Goal: Task Accomplishment & Management: Manage account settings

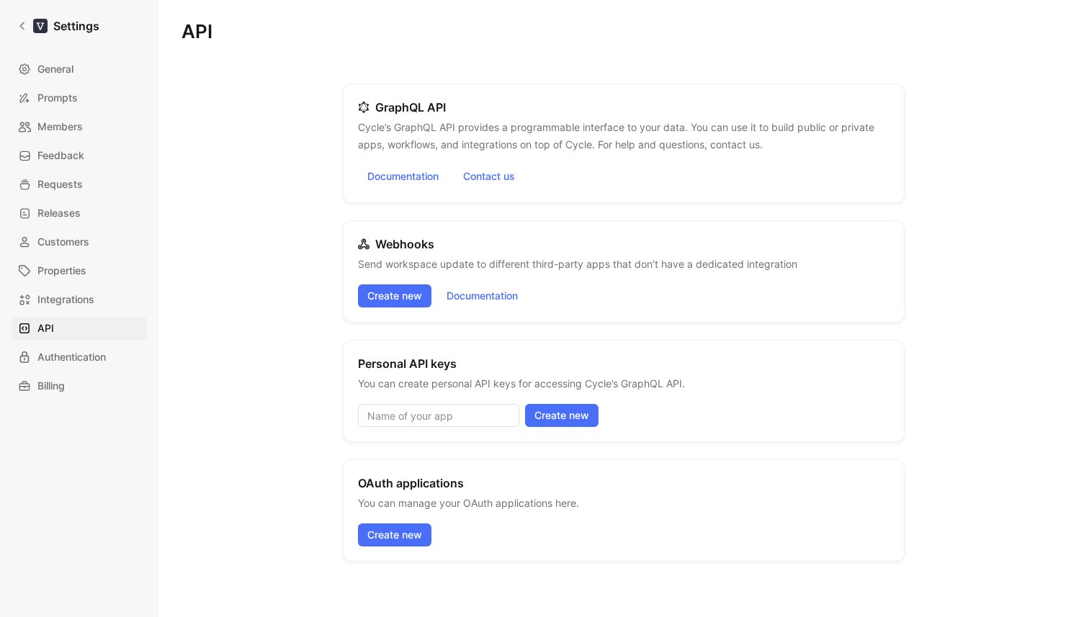
click at [24, 25] on icon at bounding box center [22, 26] width 10 height 10
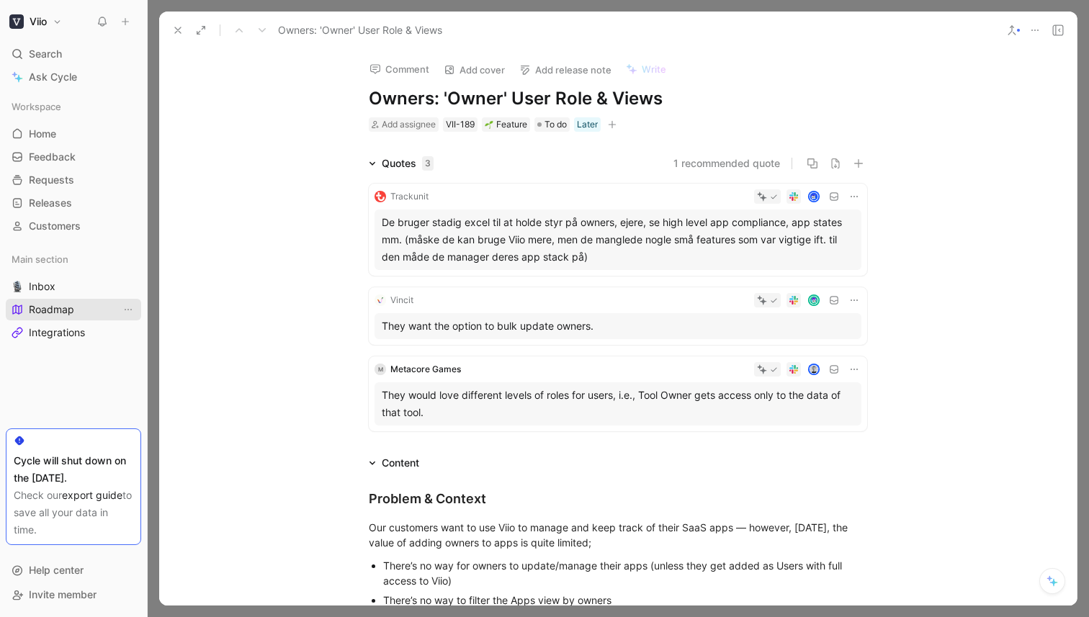
click at [89, 307] on link "Roadmap" at bounding box center [73, 310] width 135 height 22
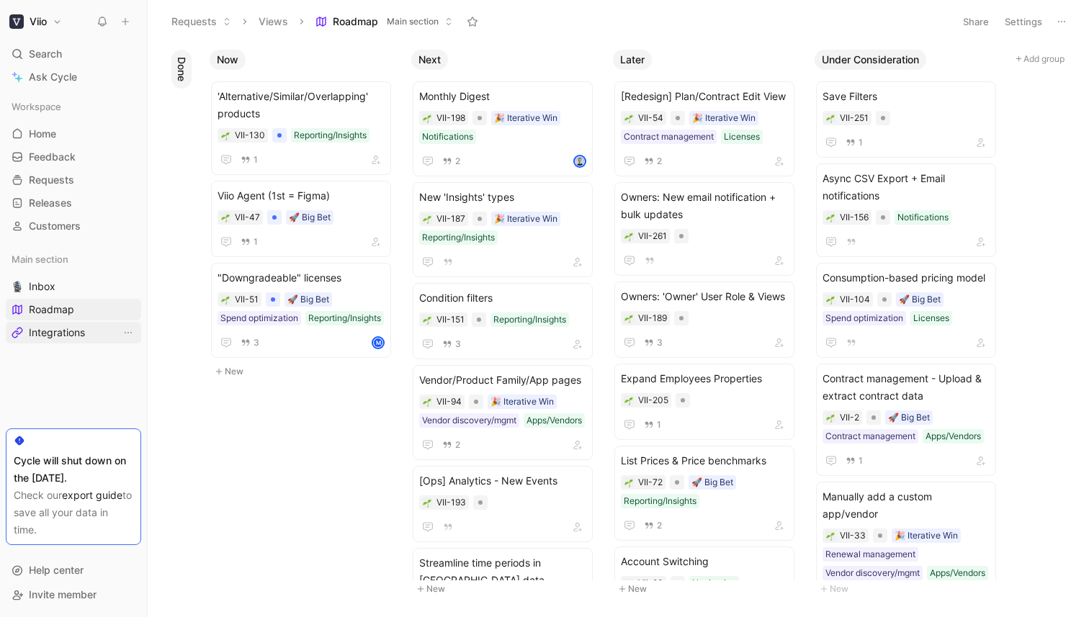
click at [79, 328] on span "Integrations" at bounding box center [57, 332] width 56 height 14
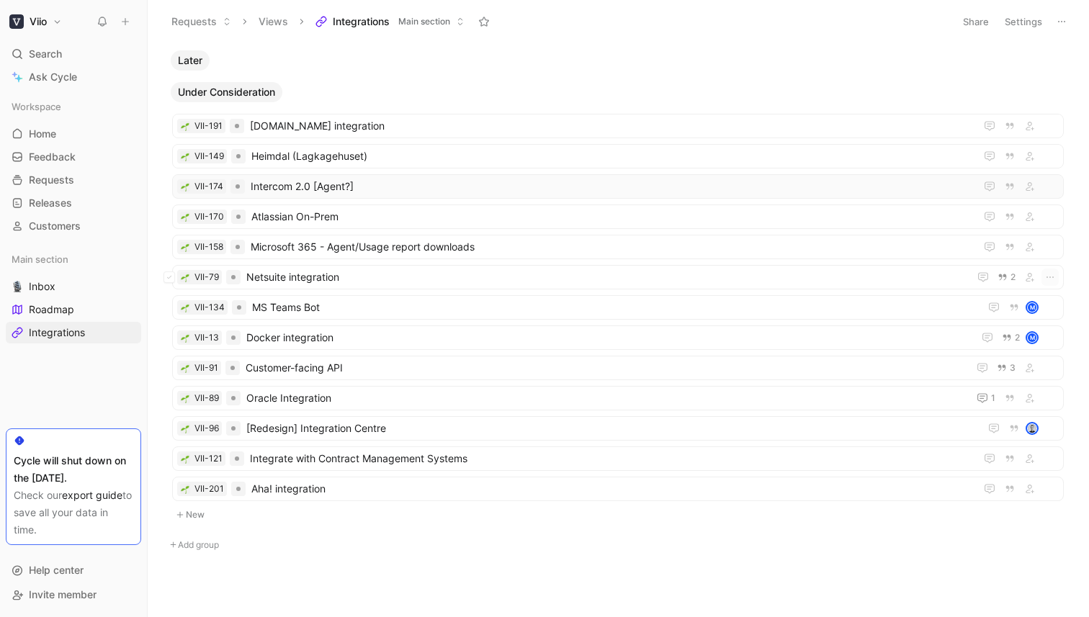
scroll to position [945, 0]
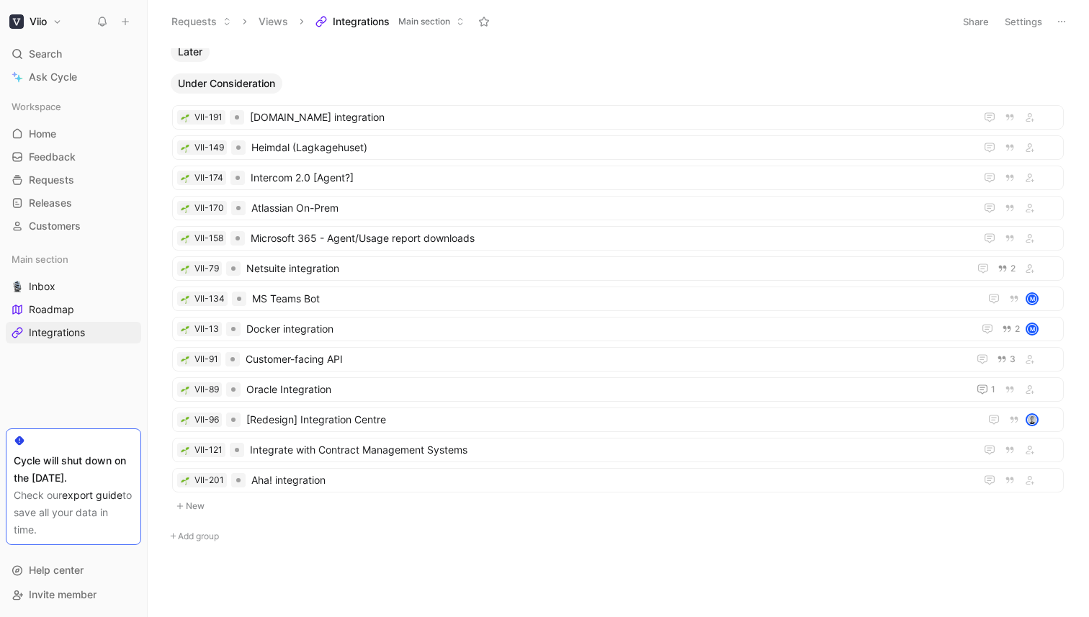
click at [202, 502] on button "New" at bounding box center [618, 506] width 894 height 17
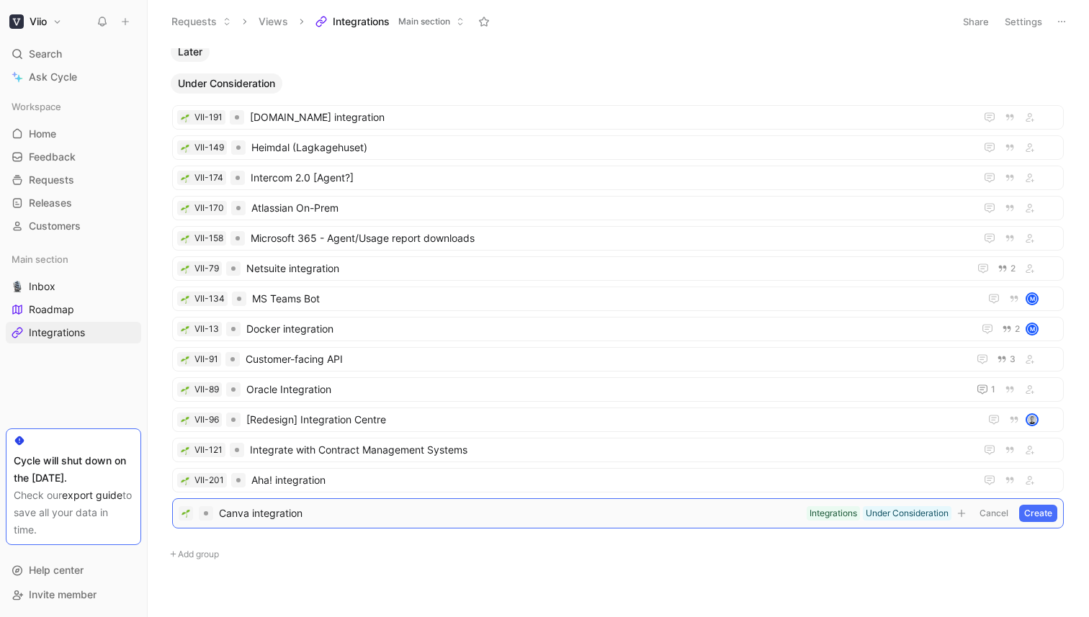
click at [1034, 515] on button "Create" at bounding box center [1038, 513] width 38 height 17
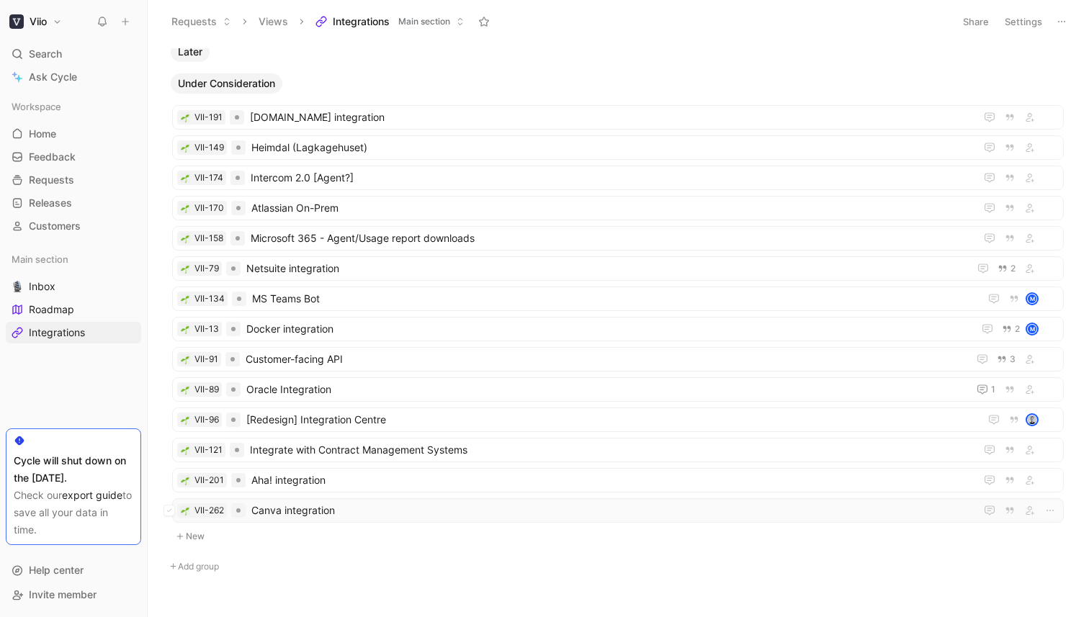
click at [303, 518] on span "Canva integration" at bounding box center [610, 510] width 718 height 17
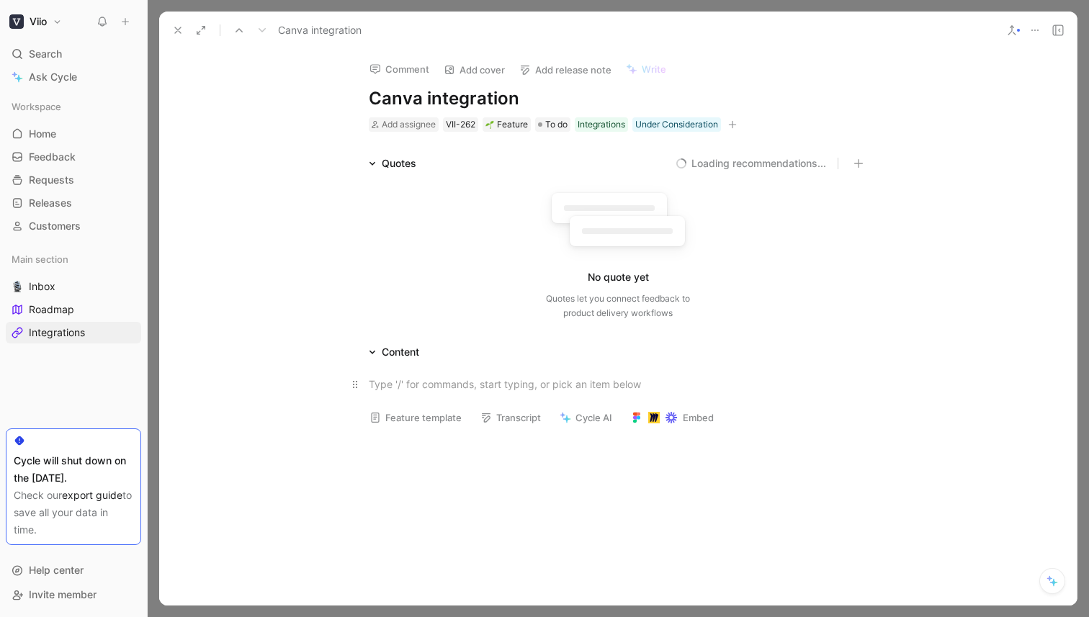
click at [459, 390] on div at bounding box center [618, 384] width 498 height 15
click at [178, 30] on use at bounding box center [178, 30] width 6 height 6
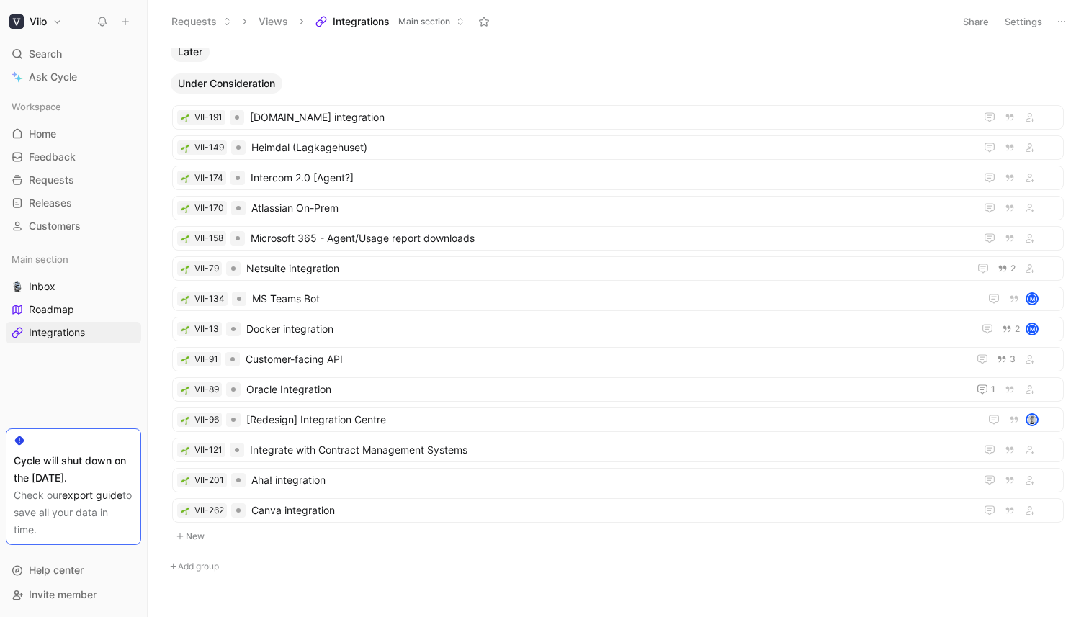
click at [197, 534] on button "New" at bounding box center [618, 536] width 894 height 17
click at [425, 547] on span "Postman integration" at bounding box center [610, 540] width 717 height 17
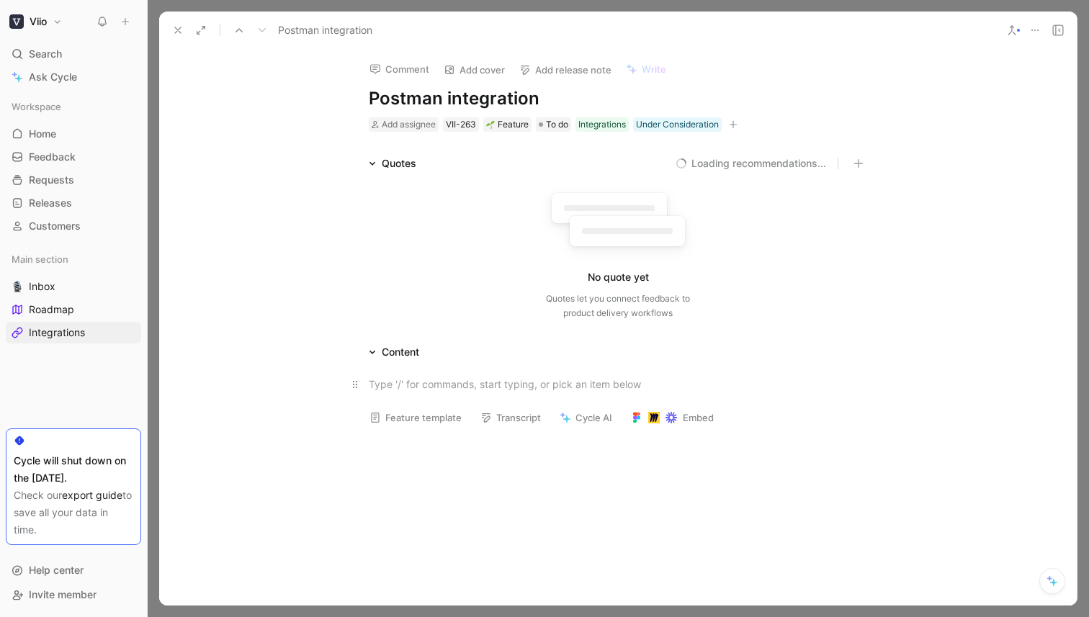
click at [435, 391] on div at bounding box center [618, 384] width 498 height 15
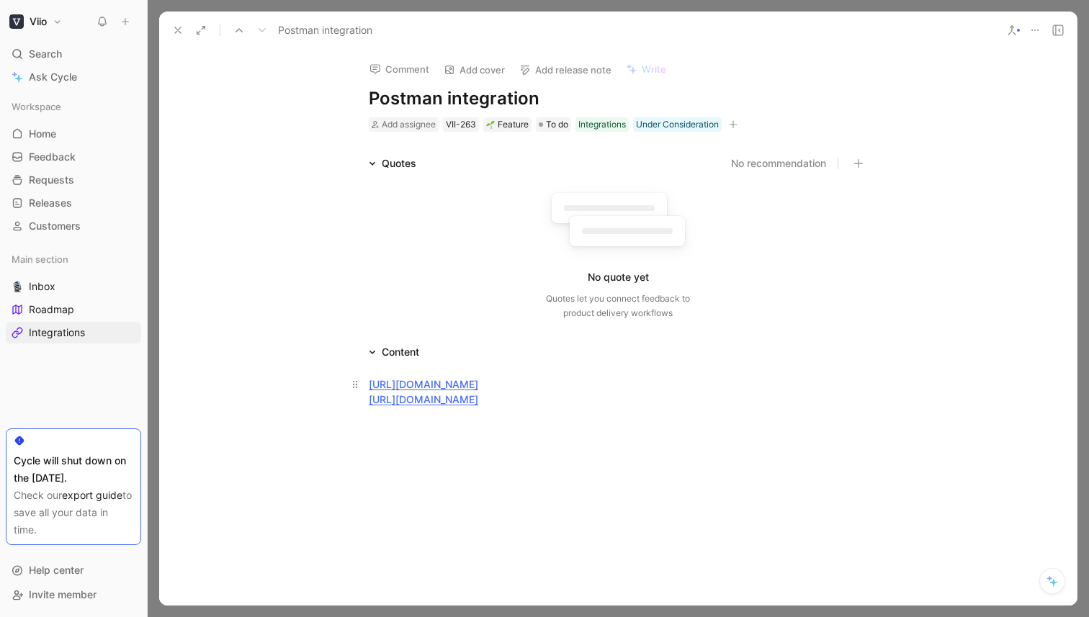
click at [365, 384] on p "[URL][DOMAIN_NAME] [URL][DOMAIN_NAME]" at bounding box center [617, 406] width 553 height 69
click at [372, 399] on ul "[URL][DOMAIN_NAME] [URL][DOMAIN_NAME]" at bounding box center [617, 404] width 553 height 65
click at [844, 403] on div "[URL][DOMAIN_NAME]" at bounding box center [625, 416] width 484 height 45
click at [175, 28] on use at bounding box center [178, 30] width 6 height 6
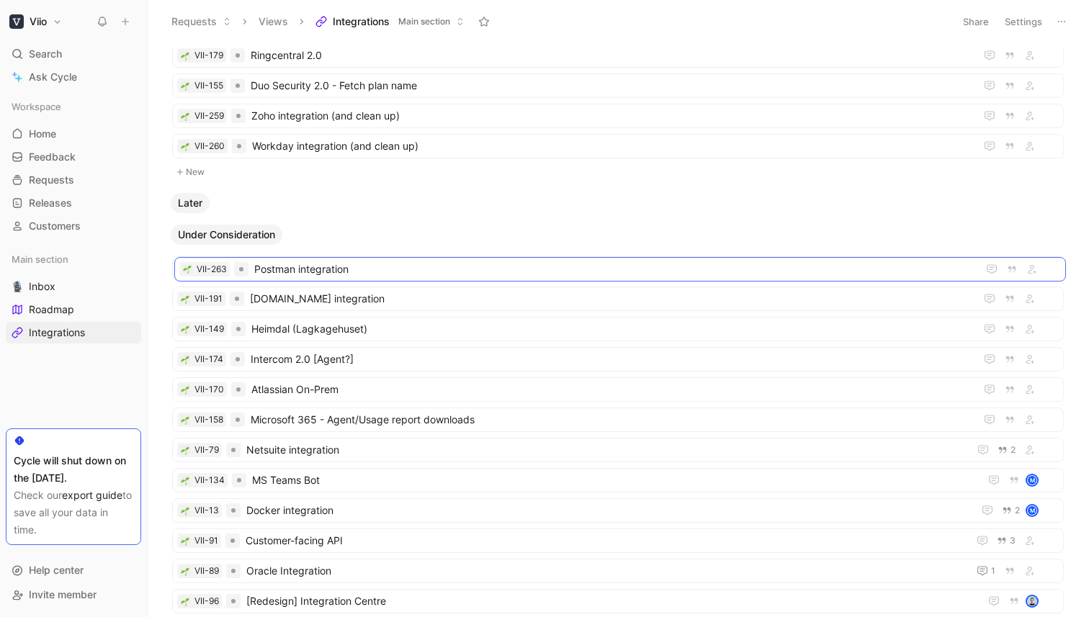
scroll to position [764, 0]
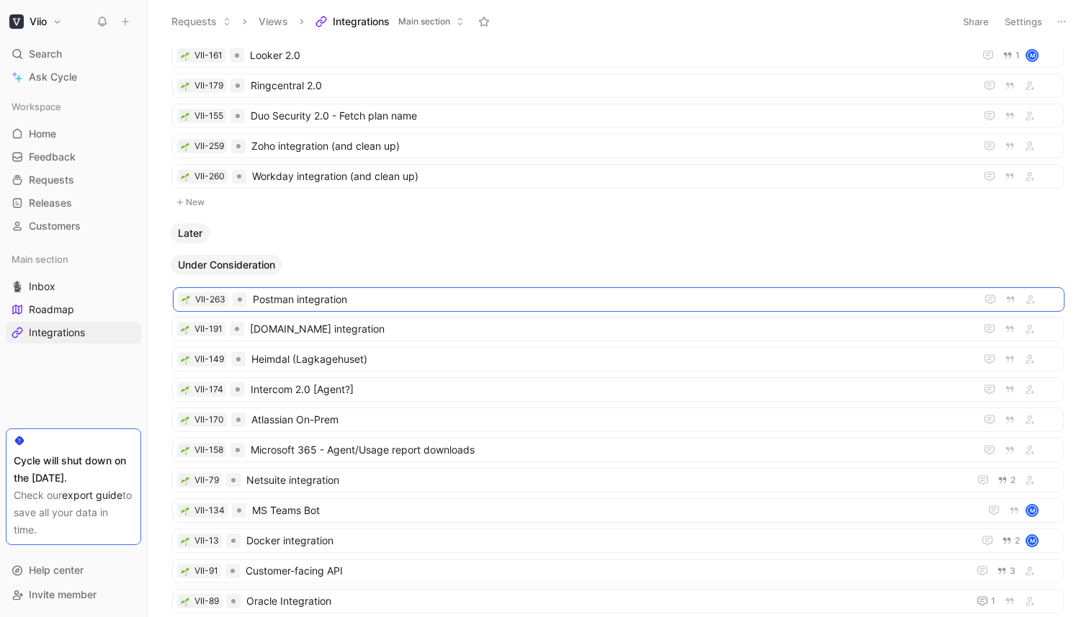
drag, startPoint x: 300, startPoint y: 544, endPoint x: 300, endPoint y: 302, distance: 241.2
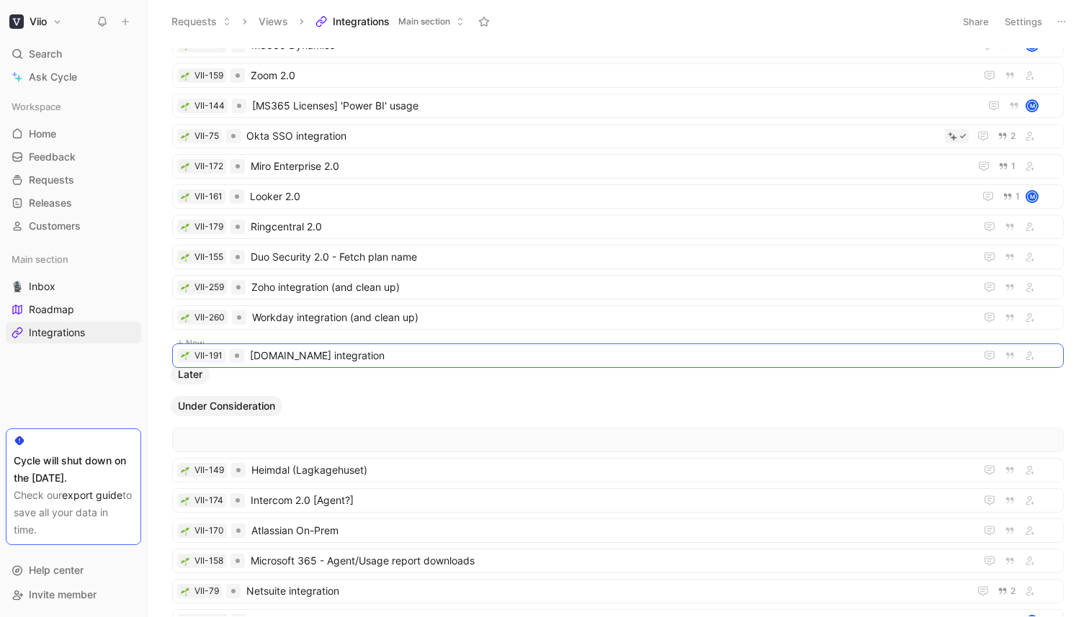
scroll to position [138, 0]
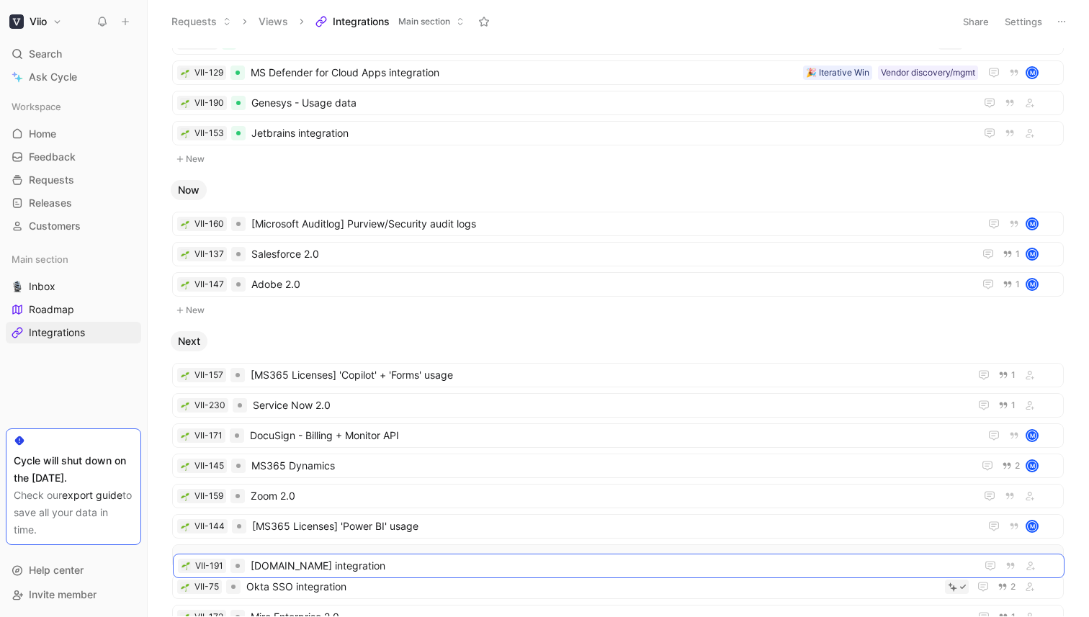
drag, startPoint x: 296, startPoint y: 442, endPoint x: 297, endPoint y: 568, distance: 126.0
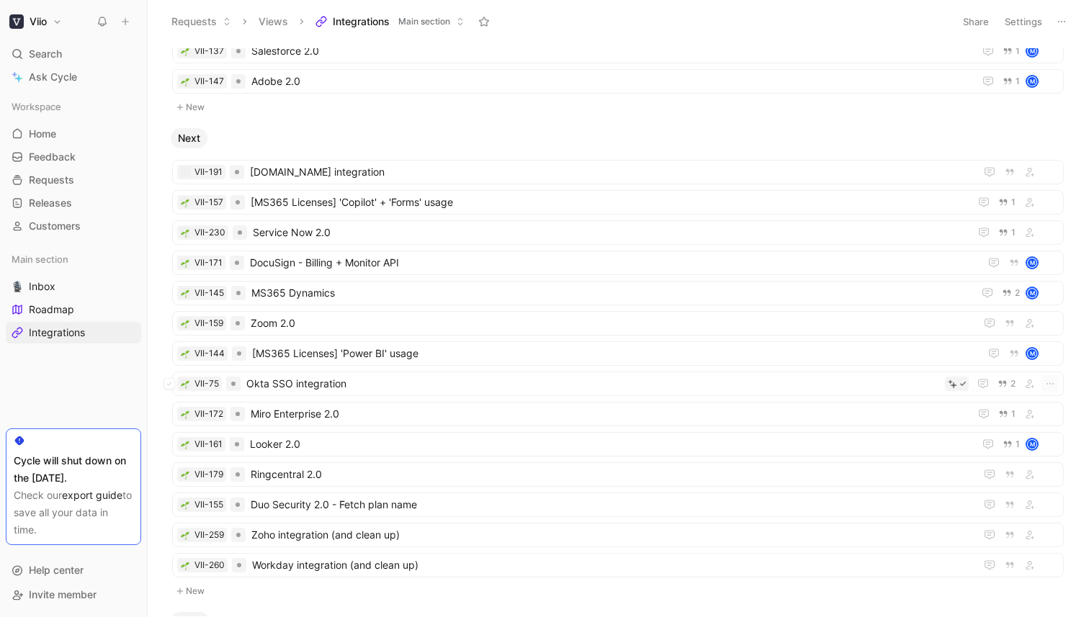
scroll to position [490, 0]
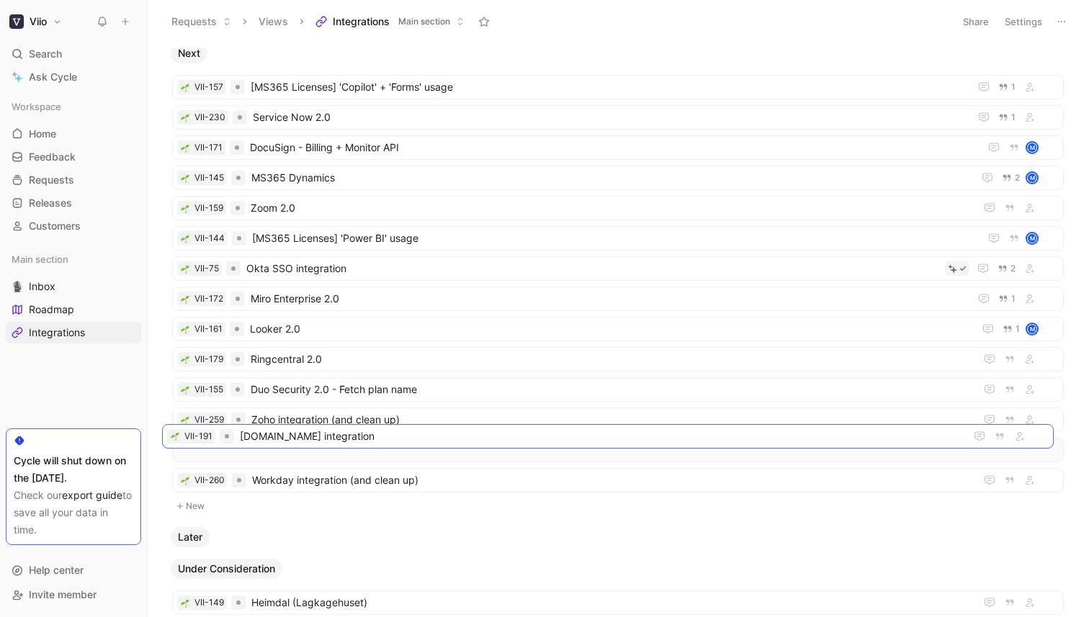
drag, startPoint x: 329, startPoint y: 91, endPoint x: 319, endPoint y: 440, distance: 349.4
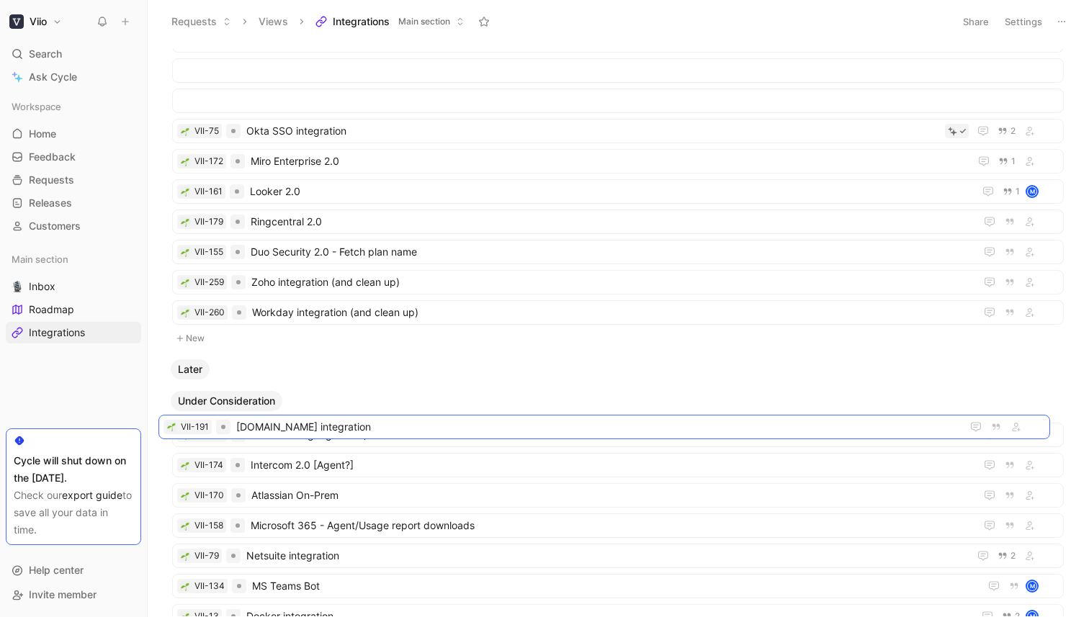
scroll to position [992, 0]
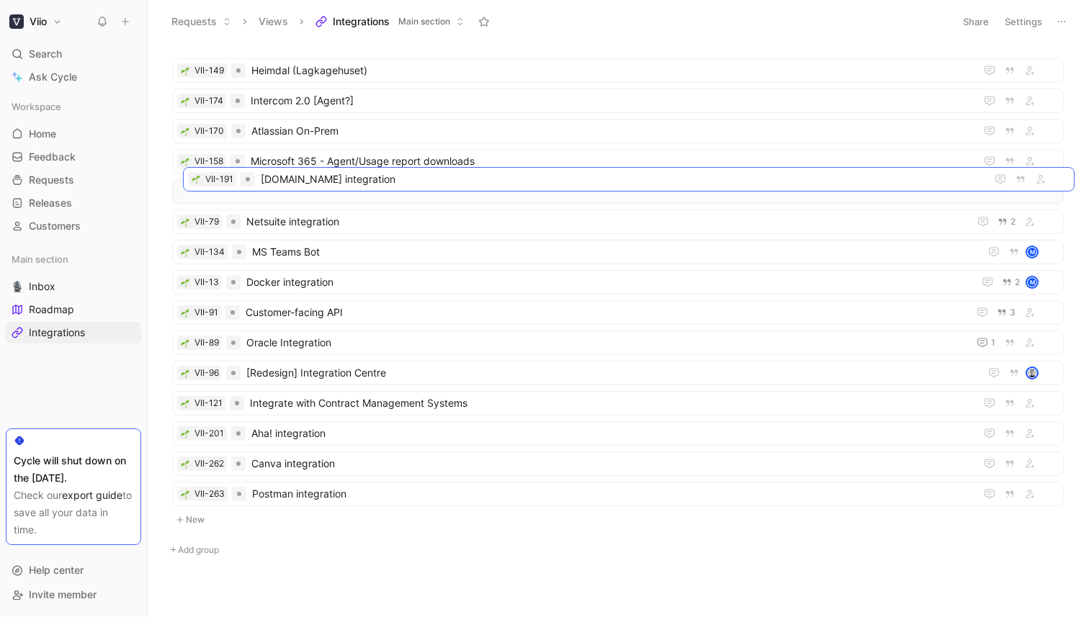
drag, startPoint x: 323, startPoint y: 350, endPoint x: 336, endPoint y: 179, distance: 171.1
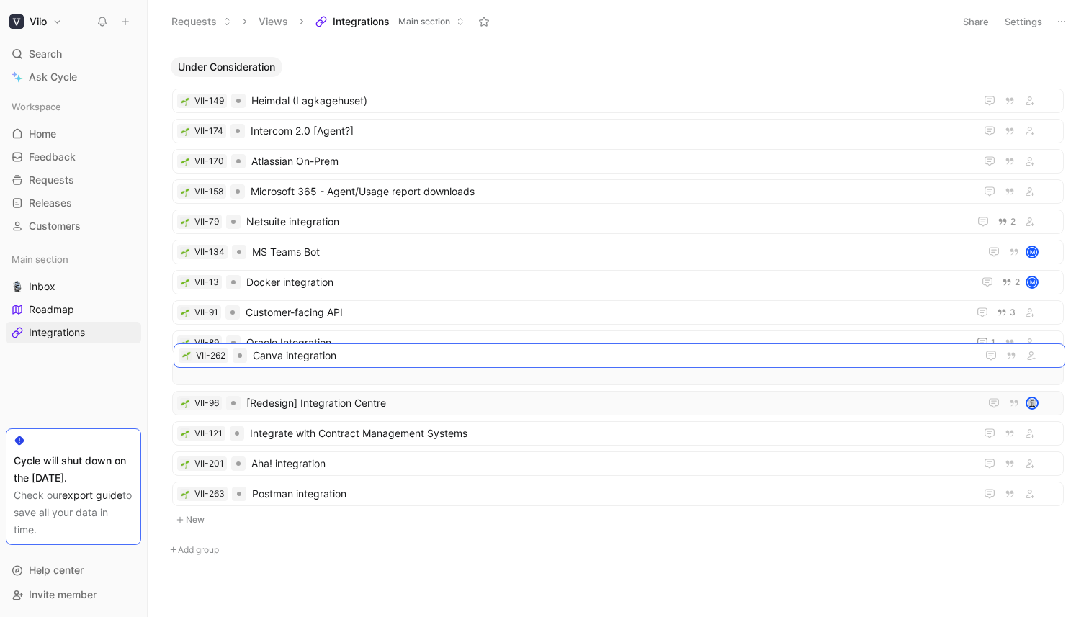
scroll to position [1006, 0]
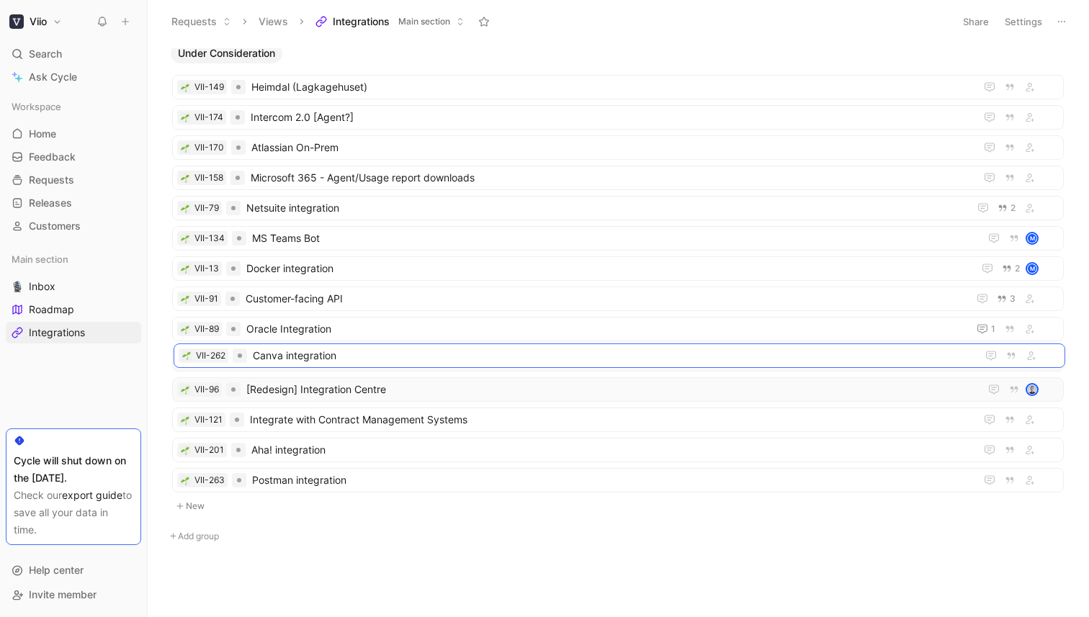
drag, startPoint x: 315, startPoint y: 465, endPoint x: 315, endPoint y: 374, distance: 90.7
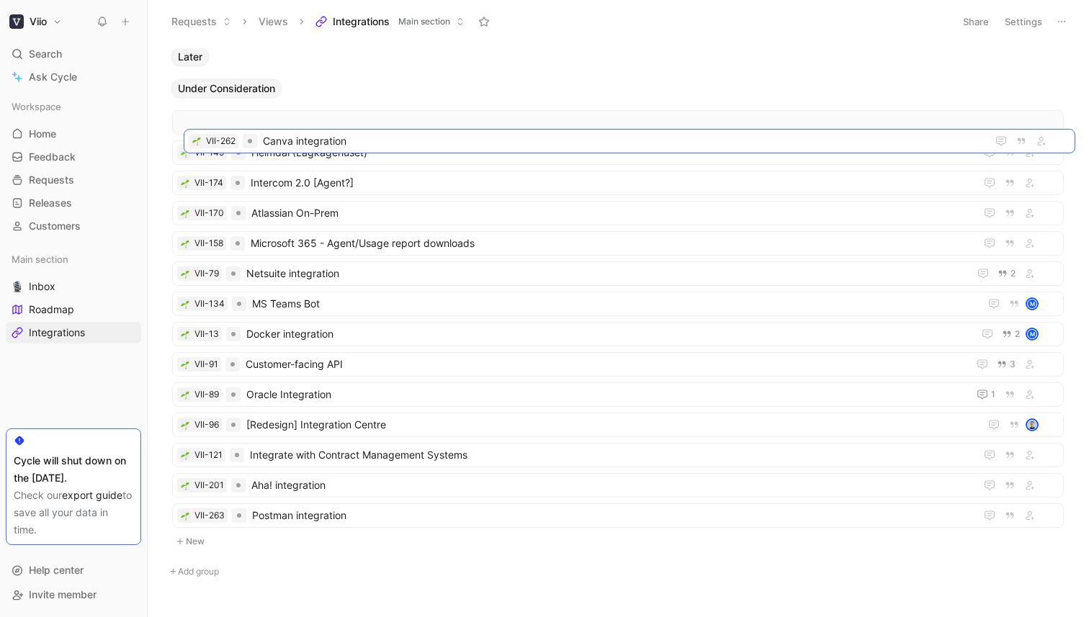
drag, startPoint x: 316, startPoint y: 359, endPoint x: 328, endPoint y: 140, distance: 218.5
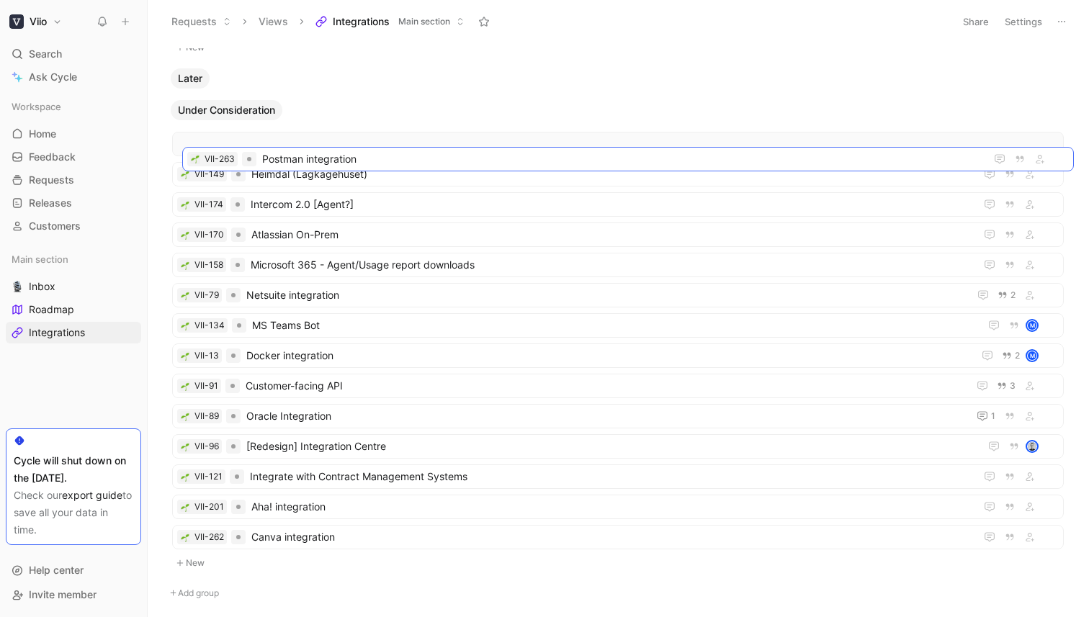
drag, startPoint x: 317, startPoint y: 514, endPoint x: 327, endPoint y: 166, distance: 347.9
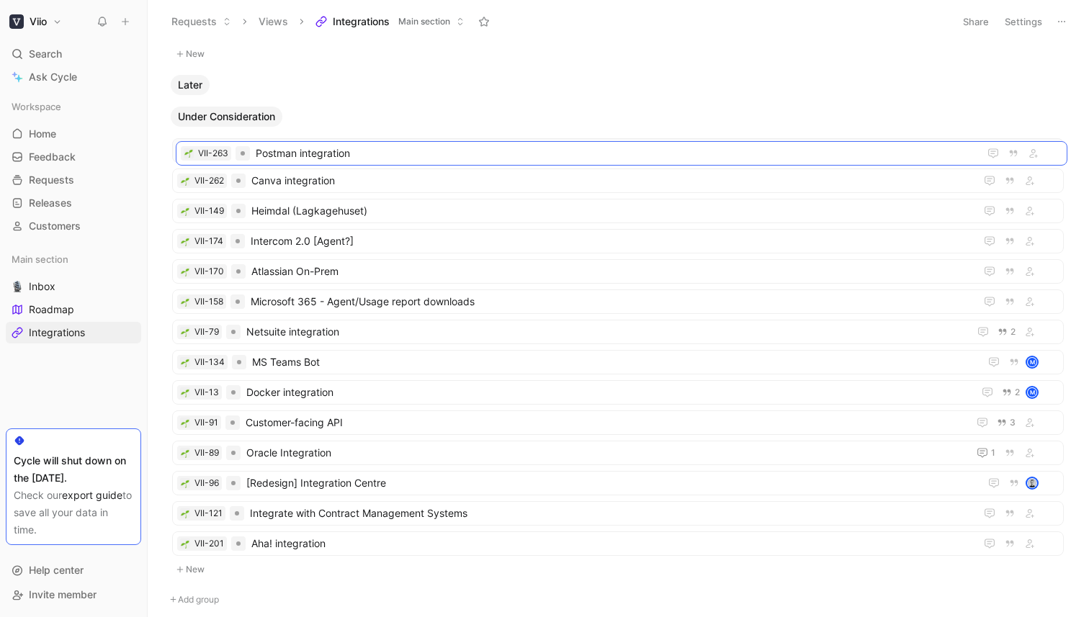
scroll to position [935, 0]
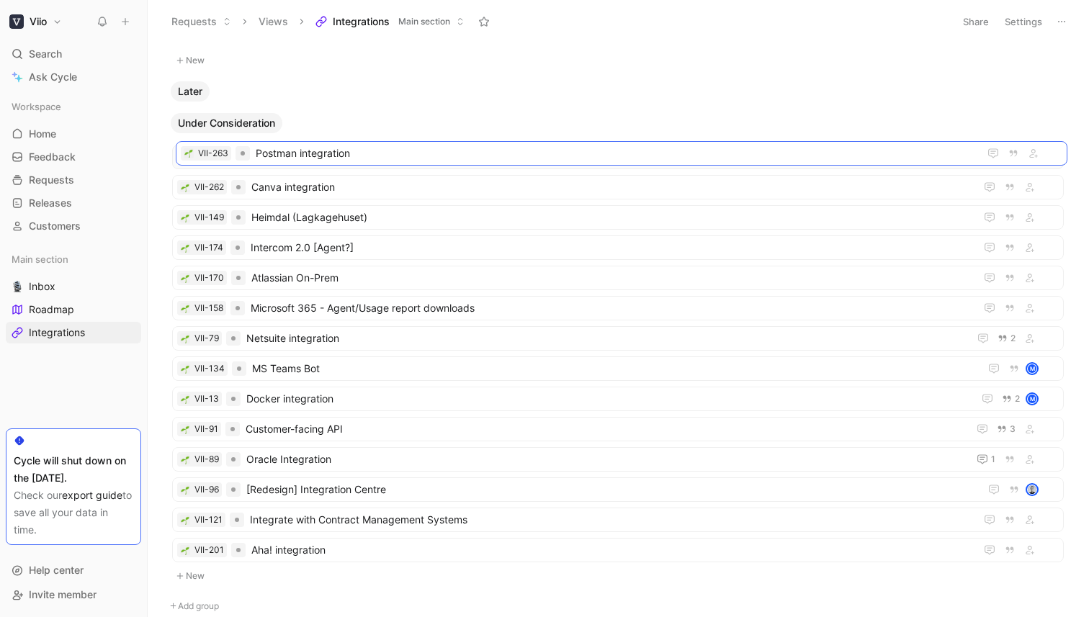
drag, startPoint x: 315, startPoint y: 168, endPoint x: 319, endPoint y: 157, distance: 12.1
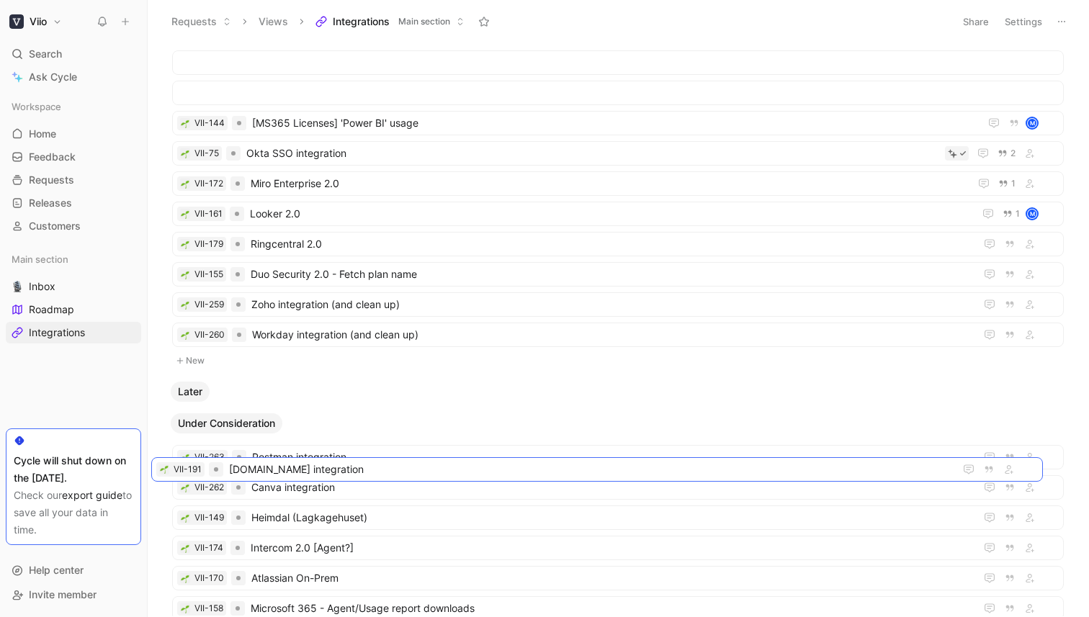
scroll to position [970, 0]
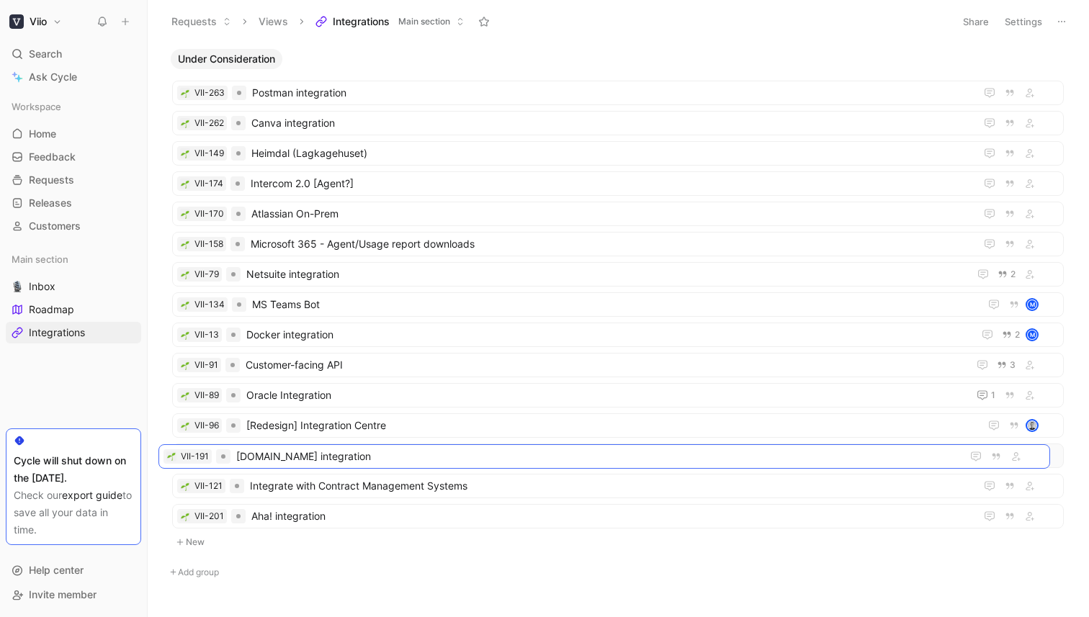
drag, startPoint x: 328, startPoint y: 337, endPoint x: 314, endPoint y: 459, distance: 122.5
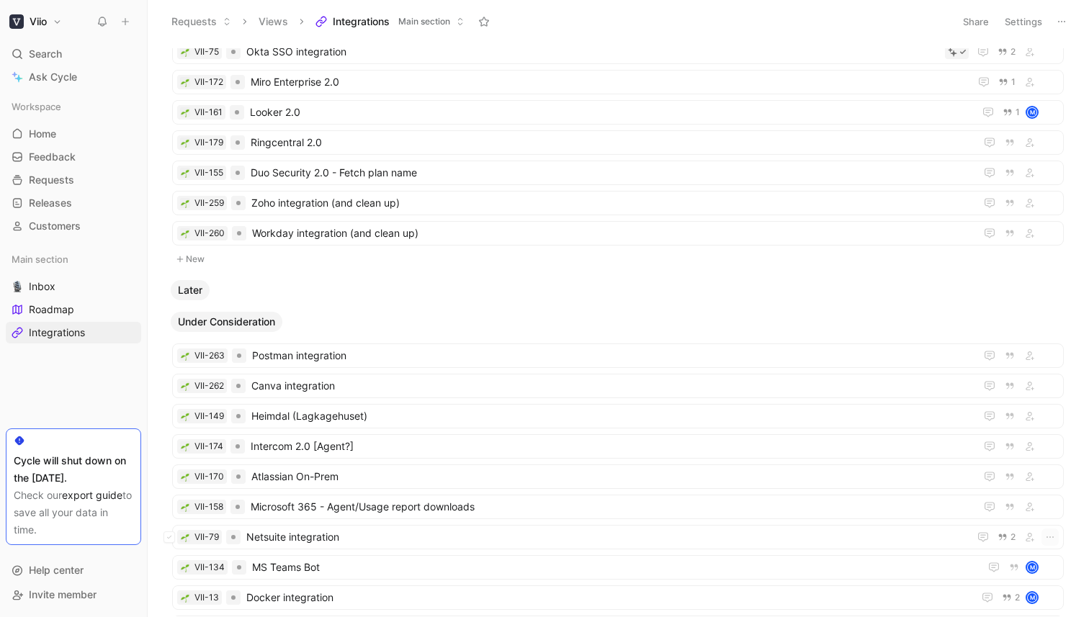
scroll to position [570, 0]
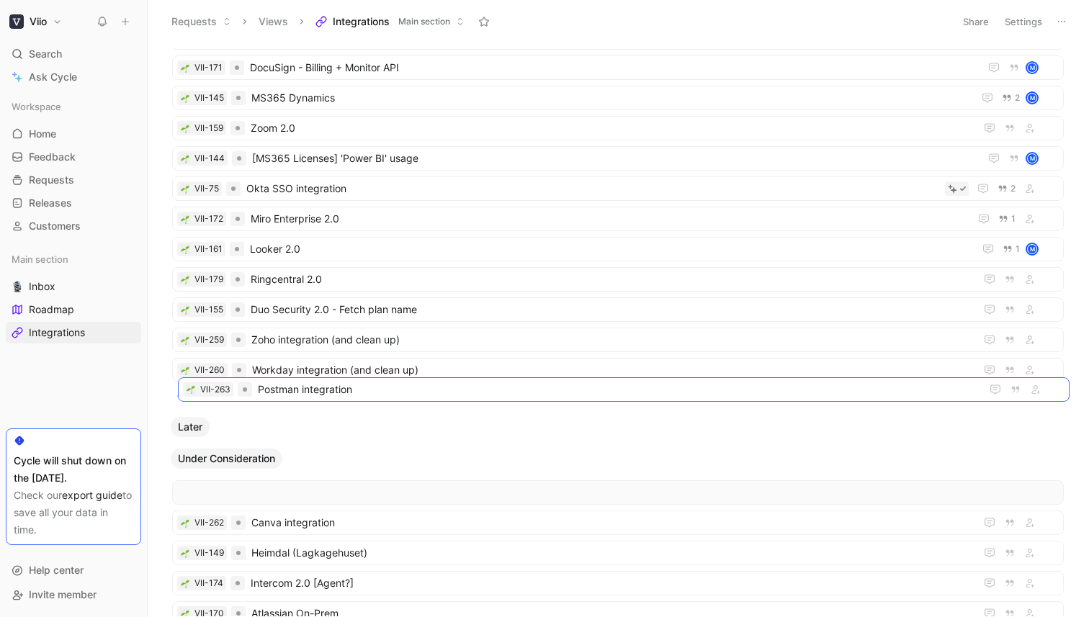
drag, startPoint x: 307, startPoint y: 489, endPoint x: 316, endPoint y: 370, distance: 119.2
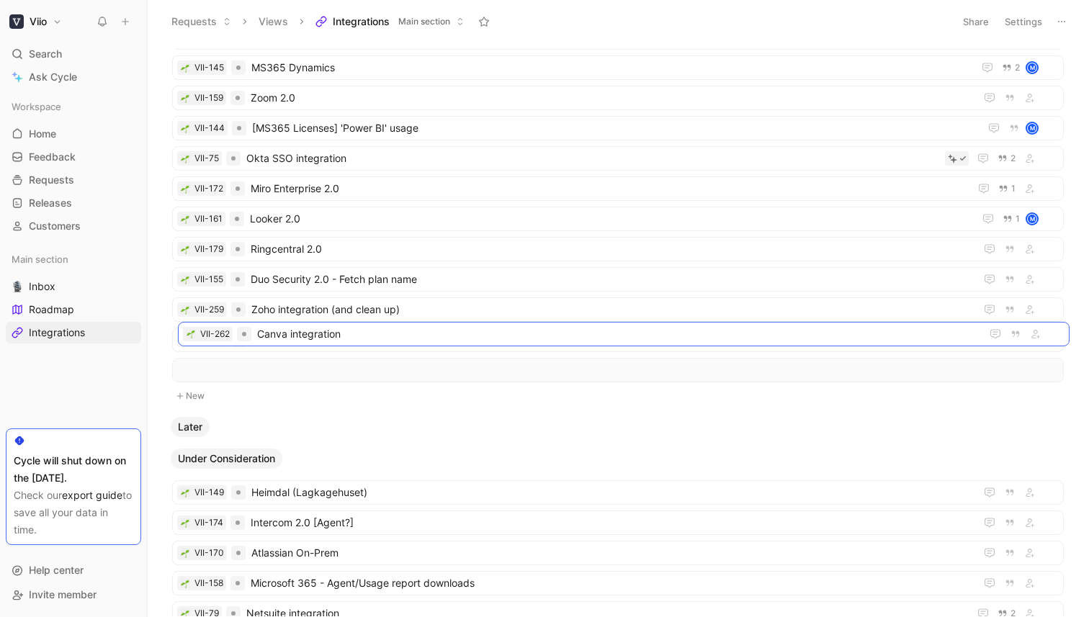
drag, startPoint x: 319, startPoint y: 464, endPoint x: 325, endPoint y: 333, distance: 130.5
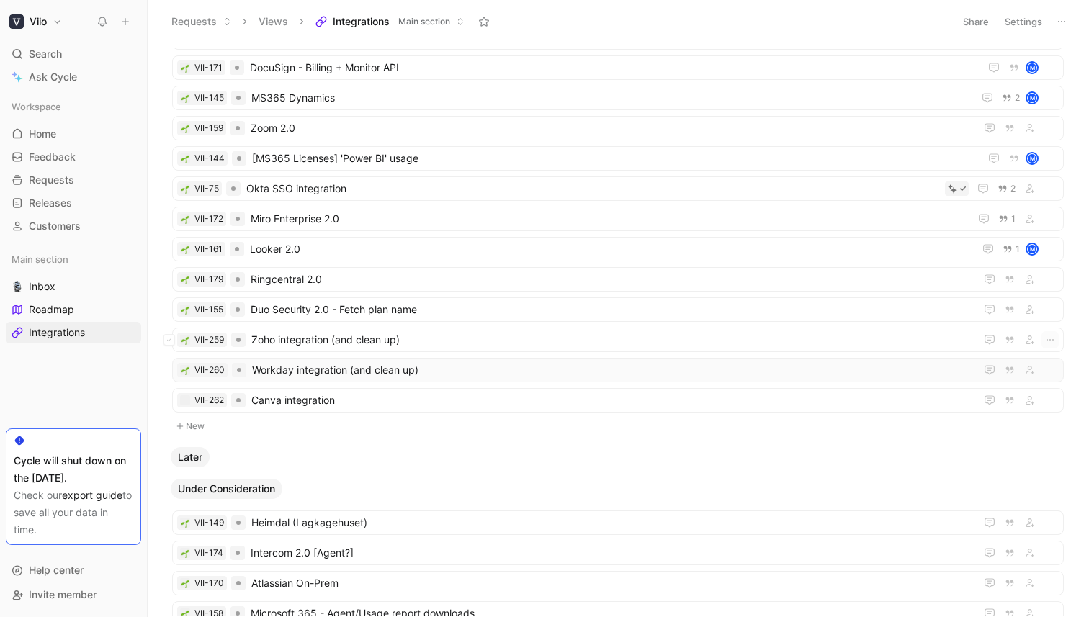
scroll to position [566, 0]
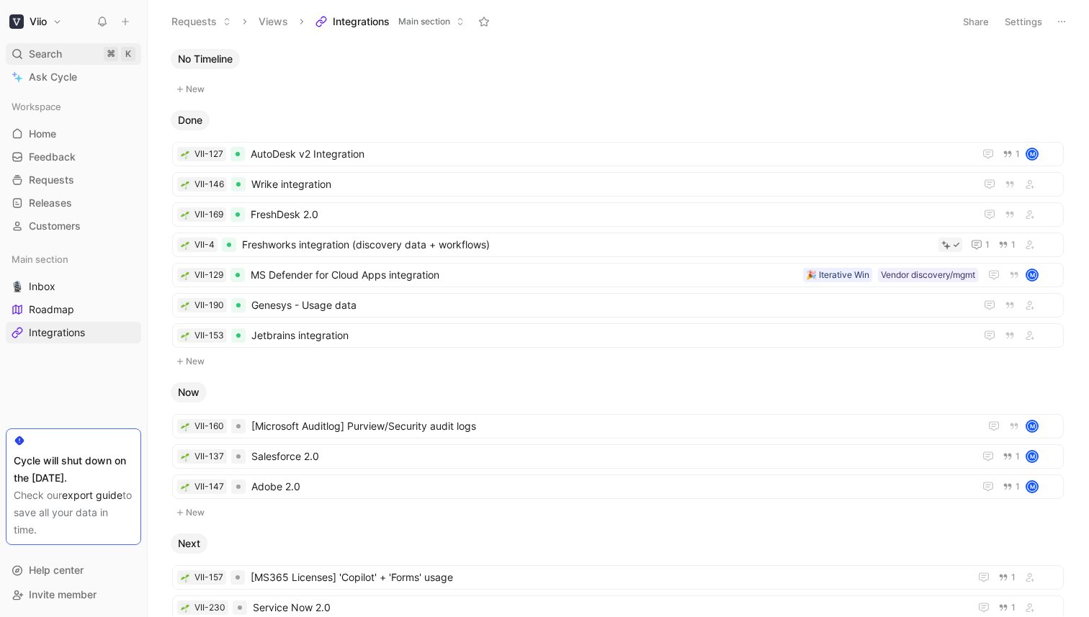
click at [22, 51] on icon at bounding box center [18, 54] width 12 height 12
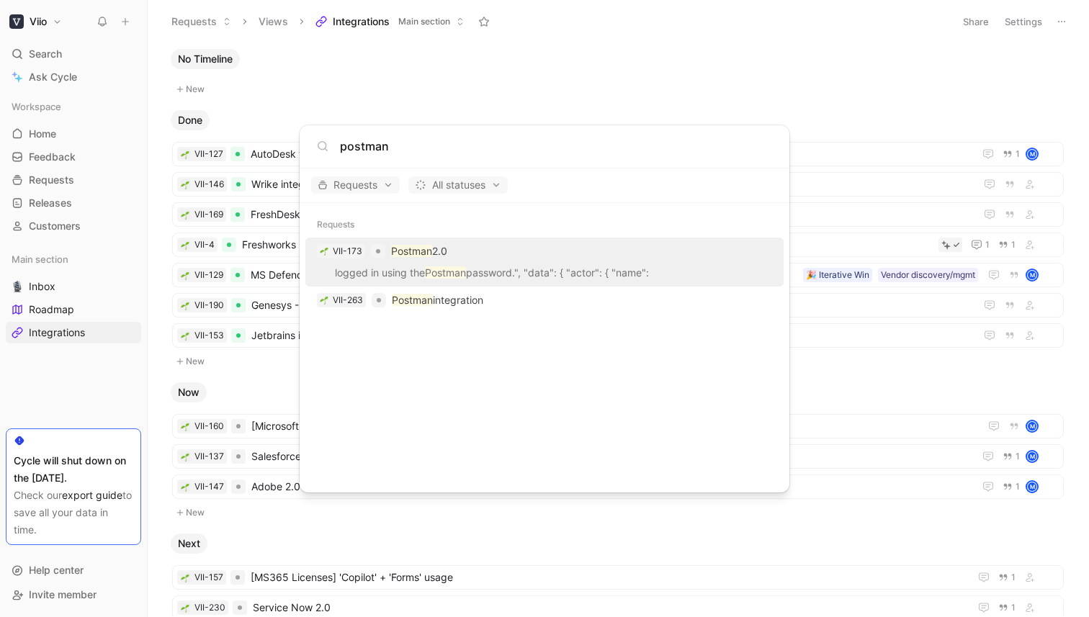
type input "postman"
click at [480, 253] on div "VII-173 Postman 2.0" at bounding box center [544, 251] width 469 height 26
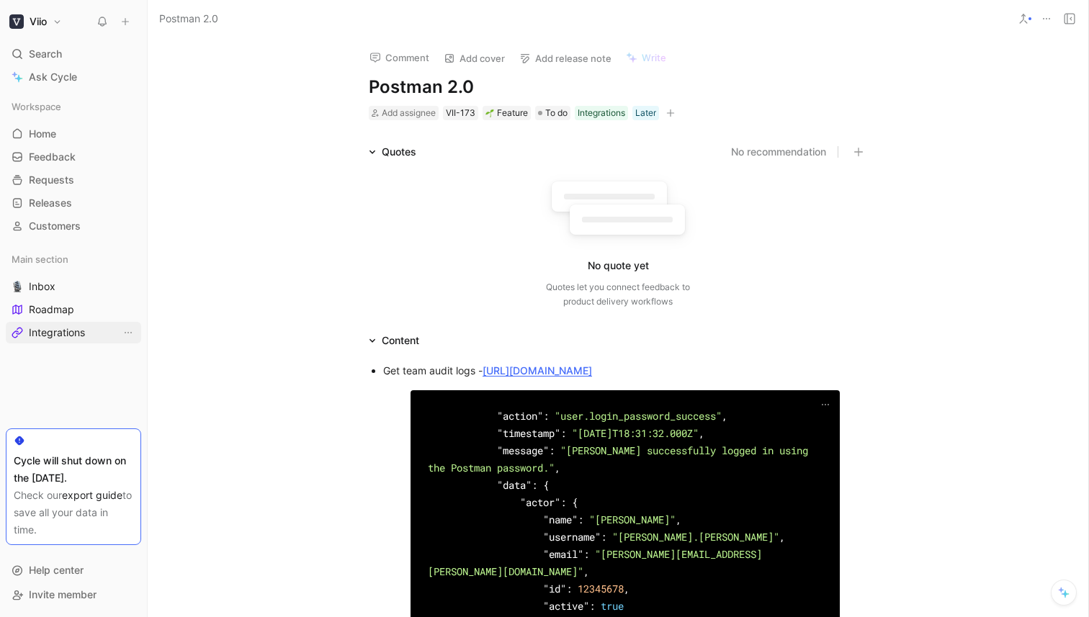
click at [72, 336] on span "Integrations" at bounding box center [57, 332] width 56 height 14
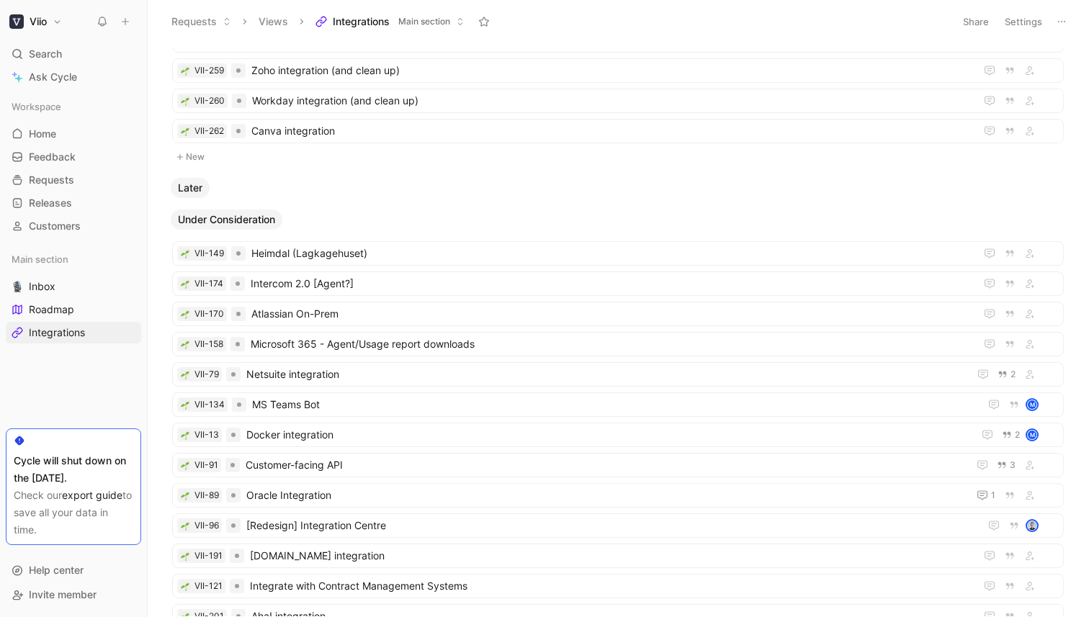
scroll to position [835, 0]
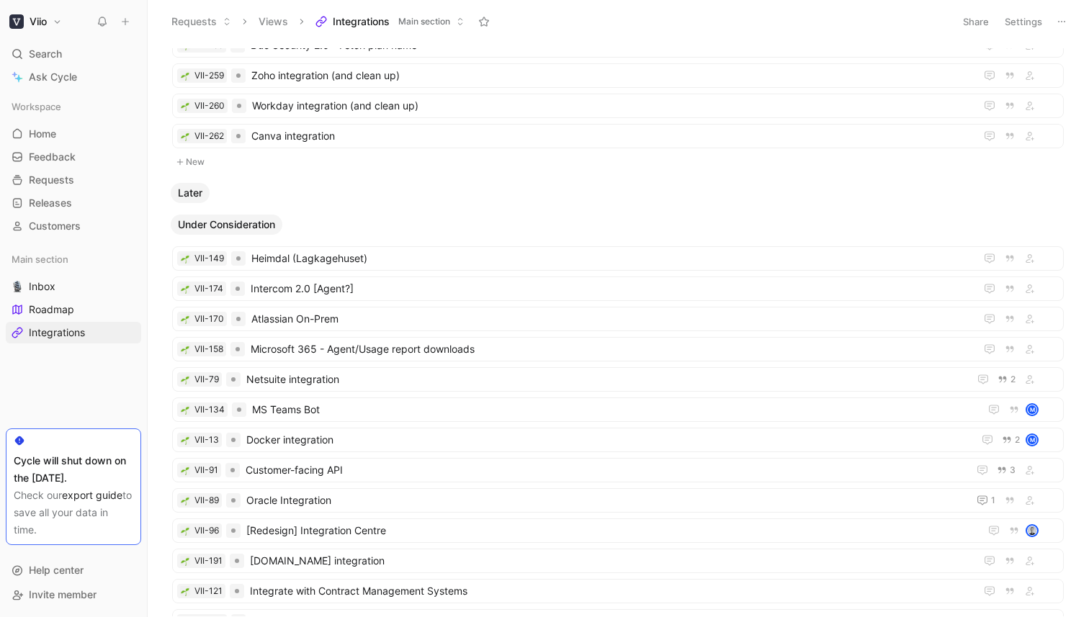
click at [194, 196] on span "Later" at bounding box center [190, 193] width 24 height 14
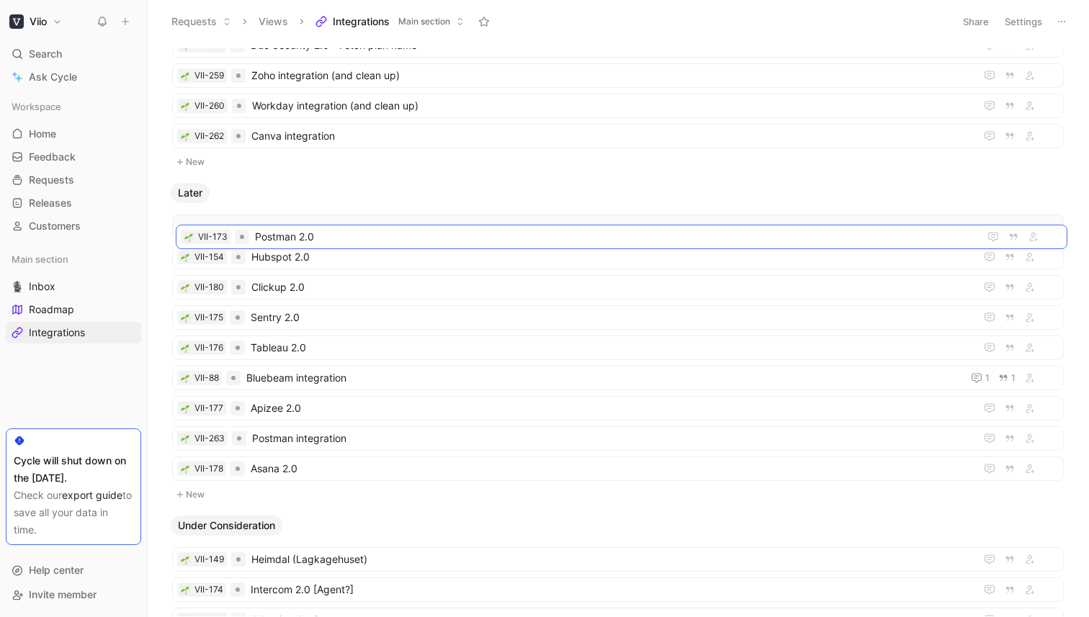
drag, startPoint x: 331, startPoint y: 348, endPoint x: 335, endPoint y: 237, distance: 110.9
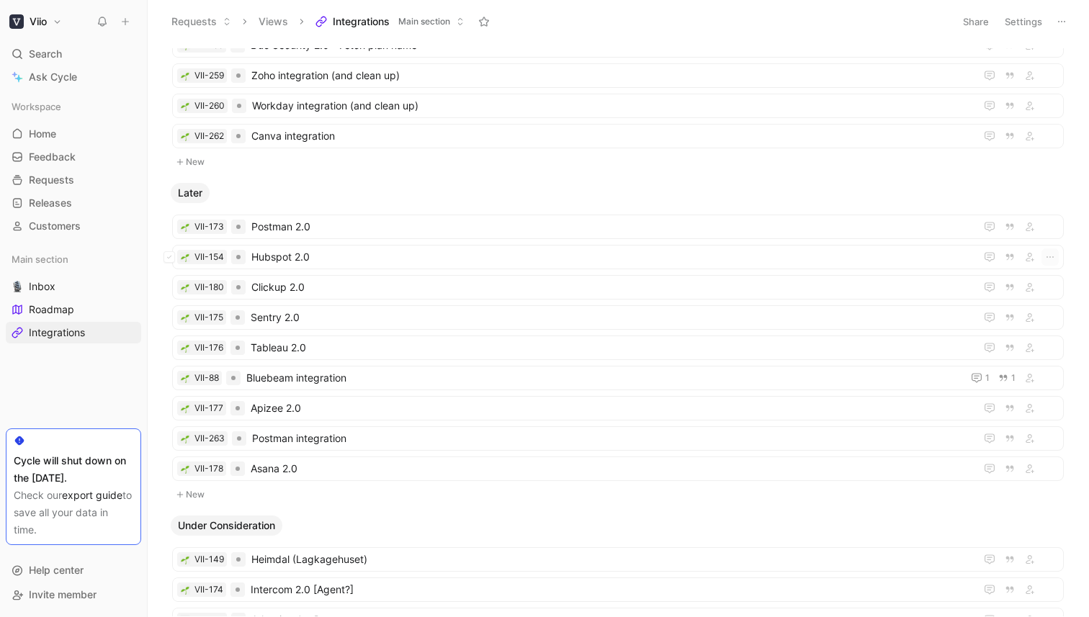
scroll to position [848, 0]
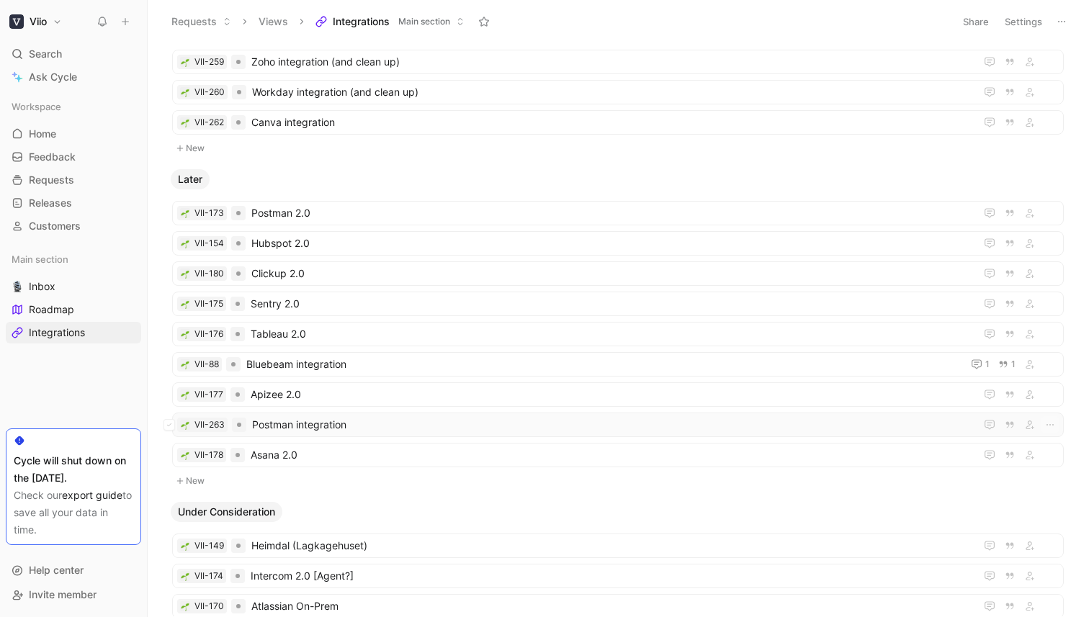
click at [317, 423] on span "Postman integration" at bounding box center [610, 424] width 717 height 17
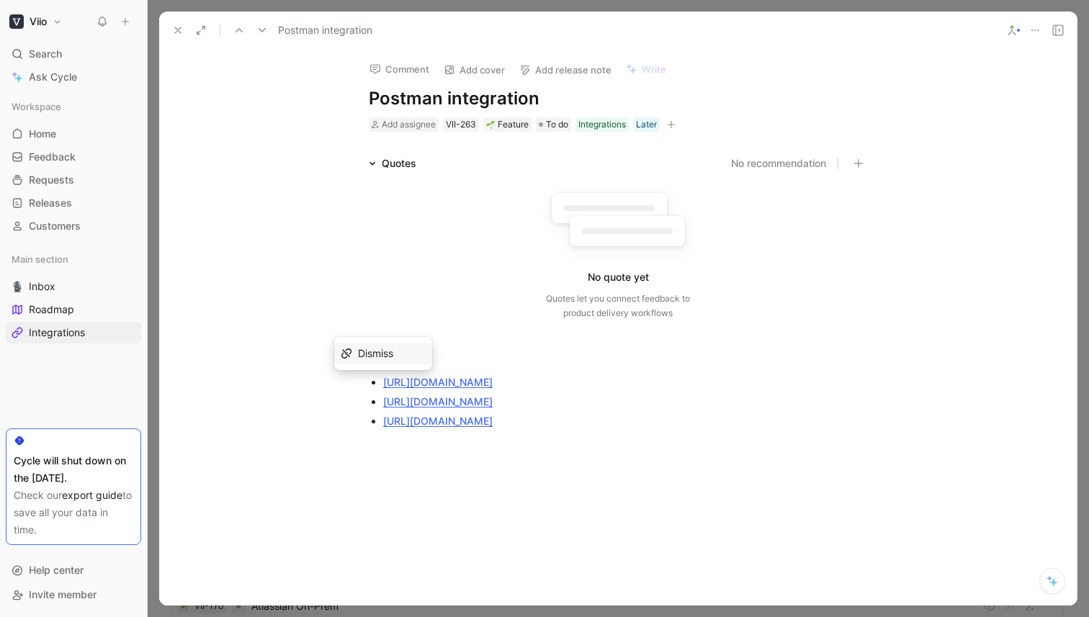
drag, startPoint x: 873, startPoint y: 438, endPoint x: 369, endPoint y: 380, distance: 507.3
click at [369, 380] on ul "https://www.postman.com/postman/postman-public-workspace/folder/gpu5rwc/users h…" at bounding box center [617, 416] width 553 height 89
copy ul "https://www.postman.com/postman/postman-public-workspace/folder/gpu5rwc/users h…"
click at [181, 32] on icon at bounding box center [178, 30] width 12 height 12
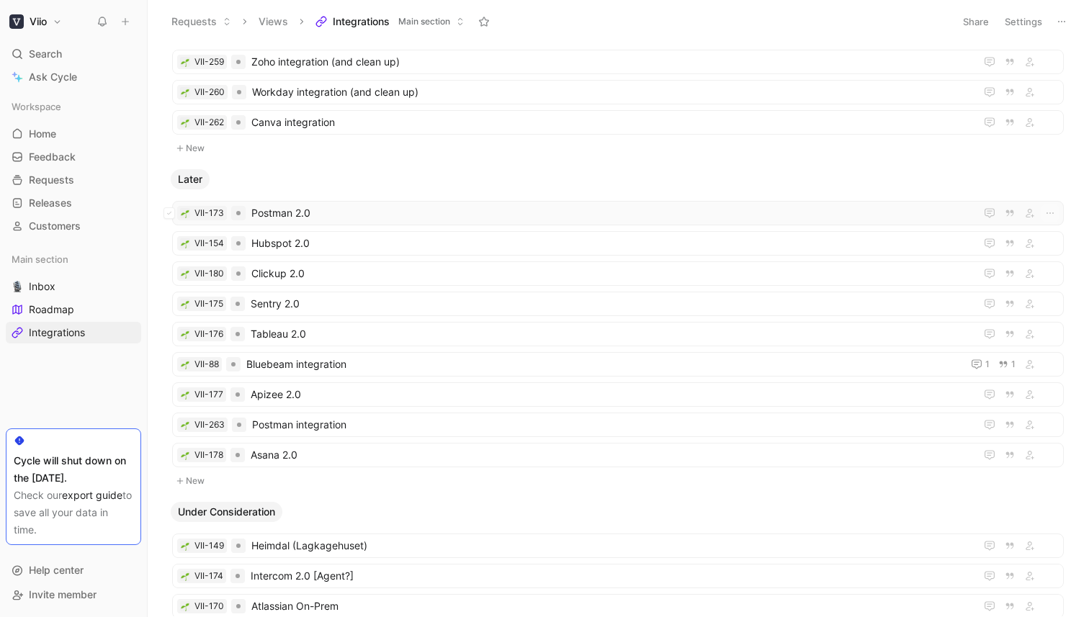
click at [352, 203] on div "VII-173 Postman 2.0" at bounding box center [617, 213] width 891 height 24
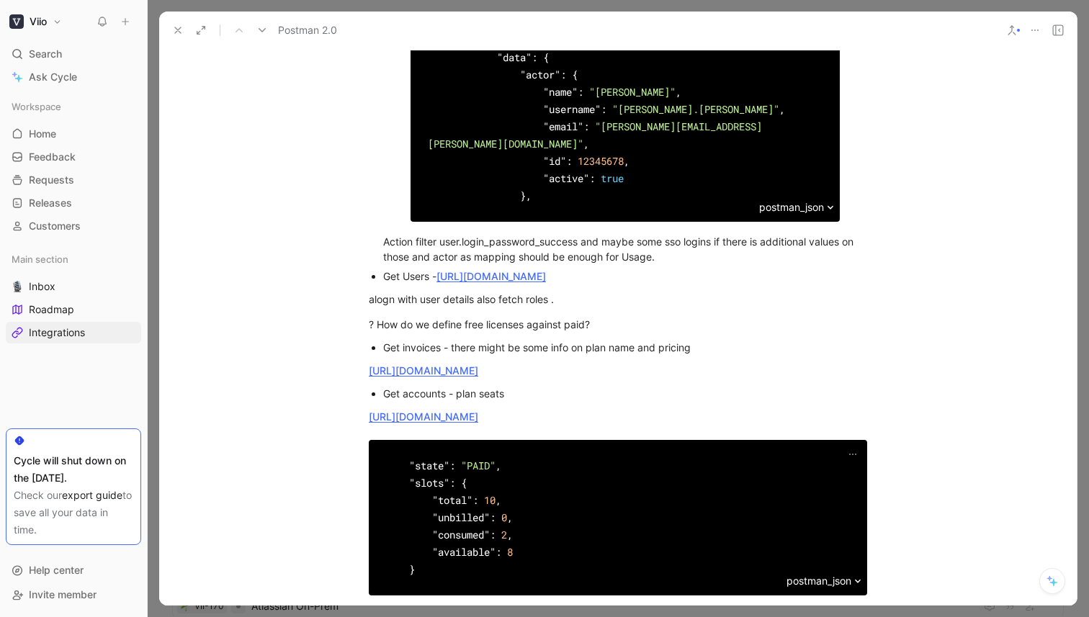
scroll to position [632, 0]
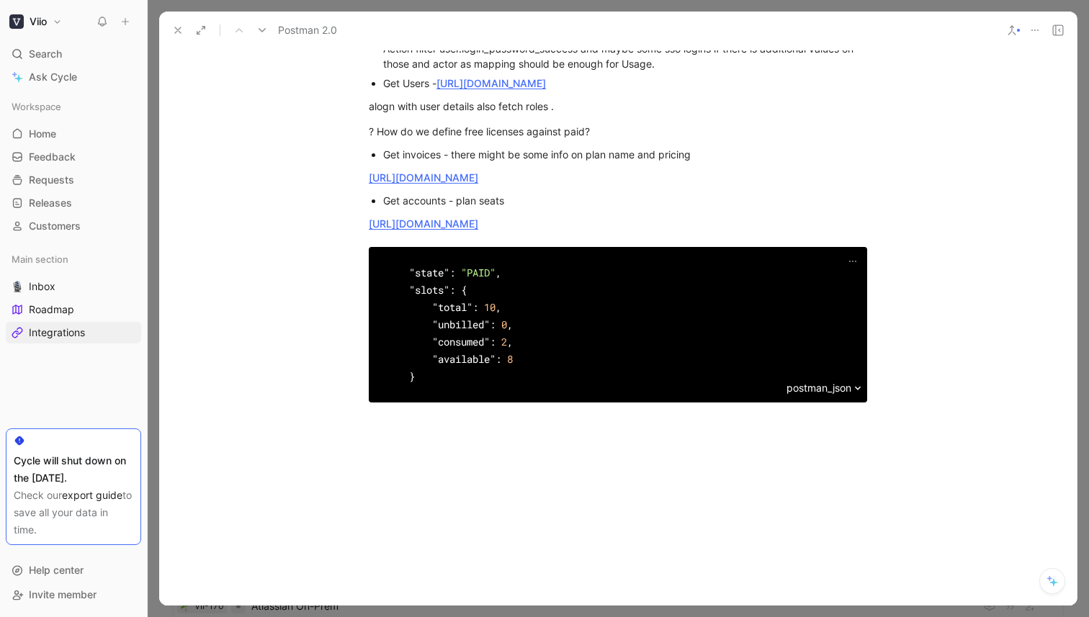
click at [513, 455] on div at bounding box center [617, 516] width 917 height 185
click at [511, 481] on div at bounding box center [617, 516] width 917 height 185
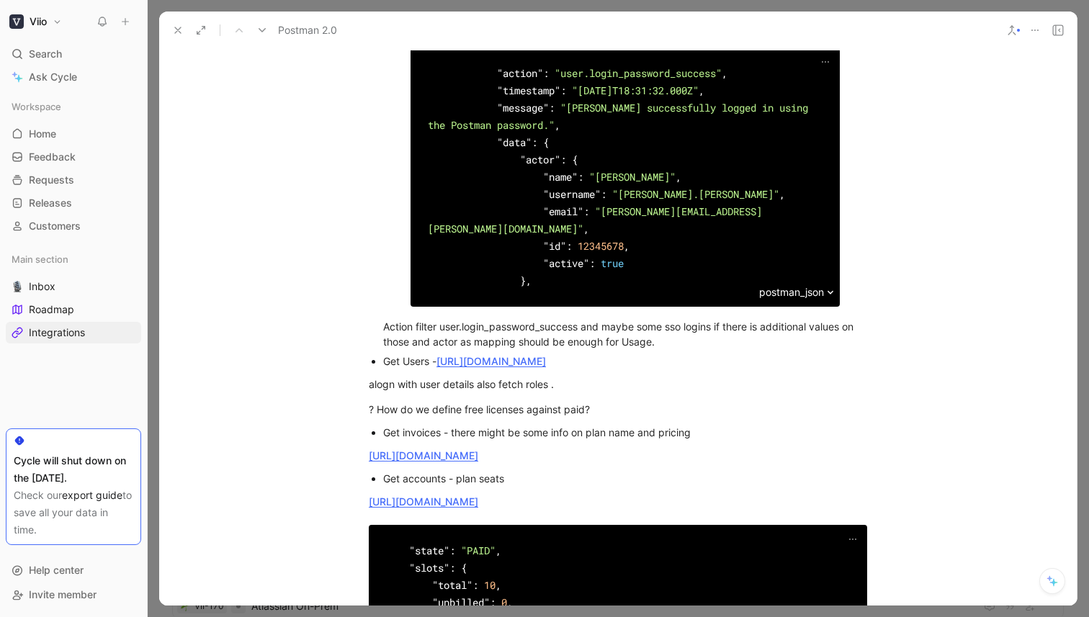
scroll to position [86, 0]
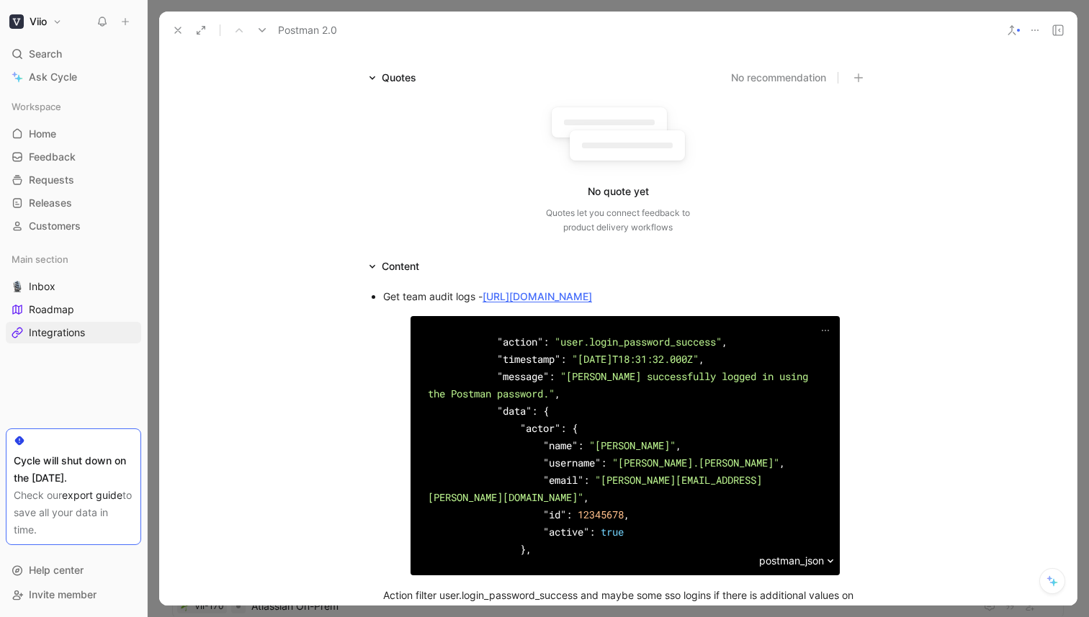
click at [390, 297] on div "Get team audit logs - https://api.getpostman.com/audit/l" at bounding box center [625, 296] width 484 height 15
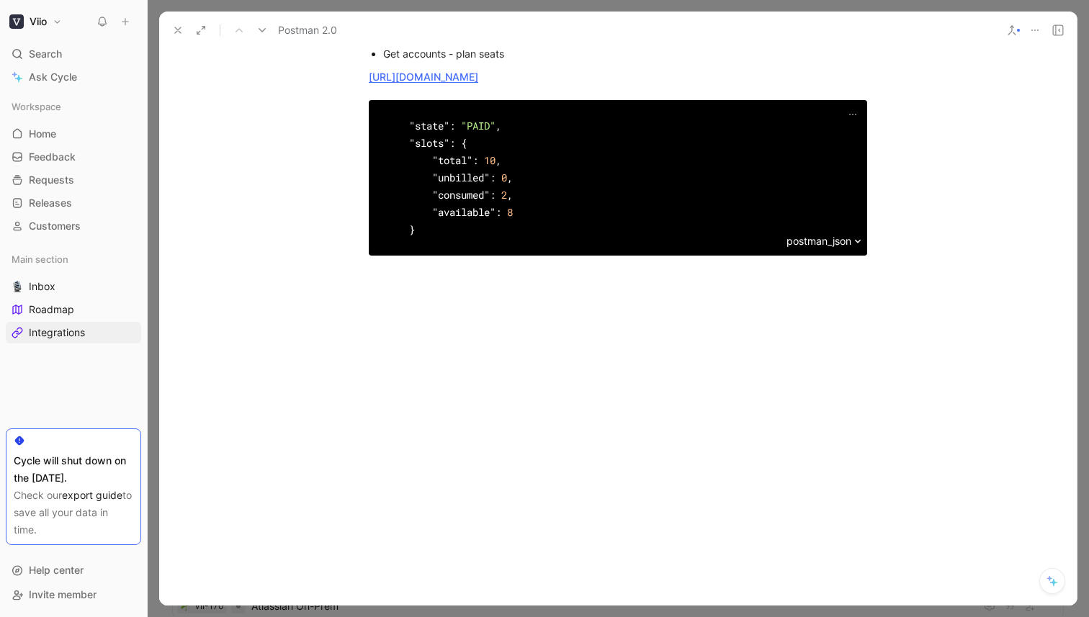
scroll to position [912, 0]
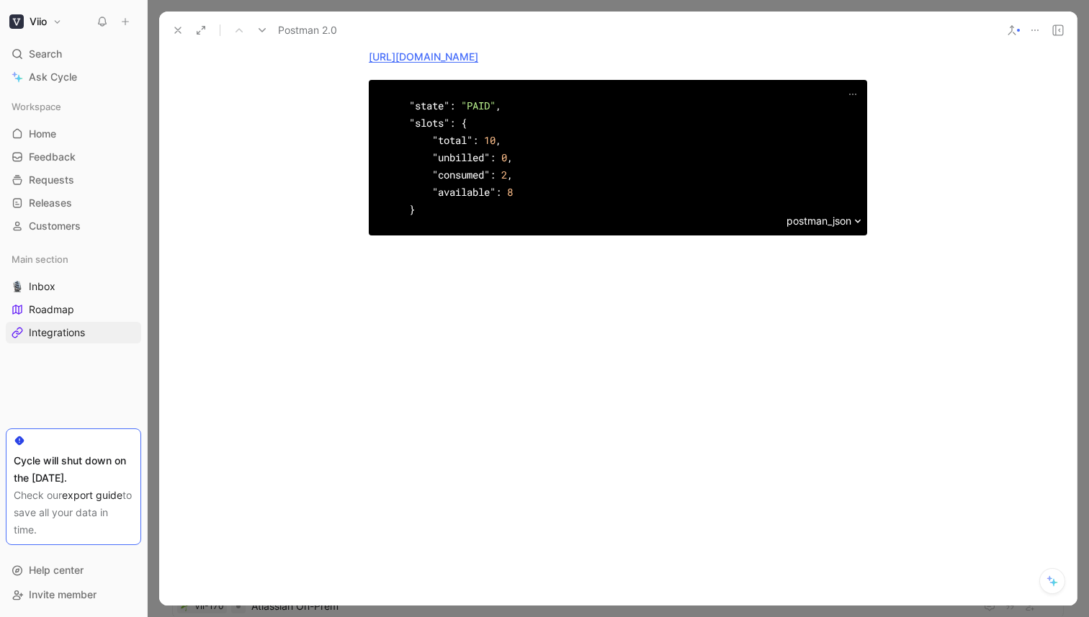
click at [181, 29] on icon at bounding box center [178, 30] width 12 height 12
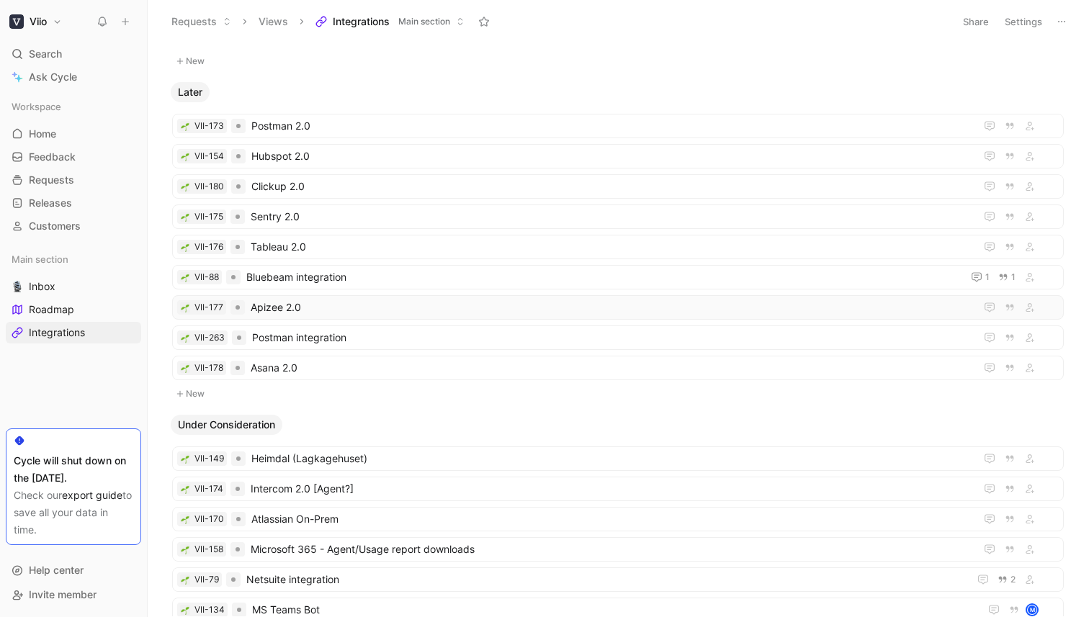
scroll to position [940, 0]
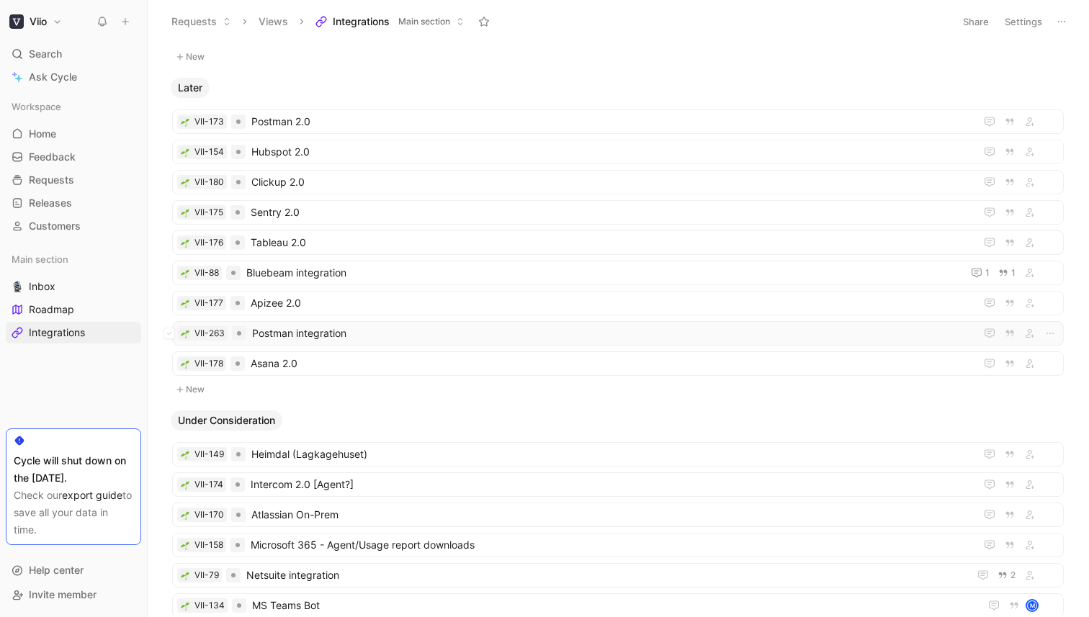
click at [315, 331] on span "Postman integration" at bounding box center [610, 333] width 717 height 17
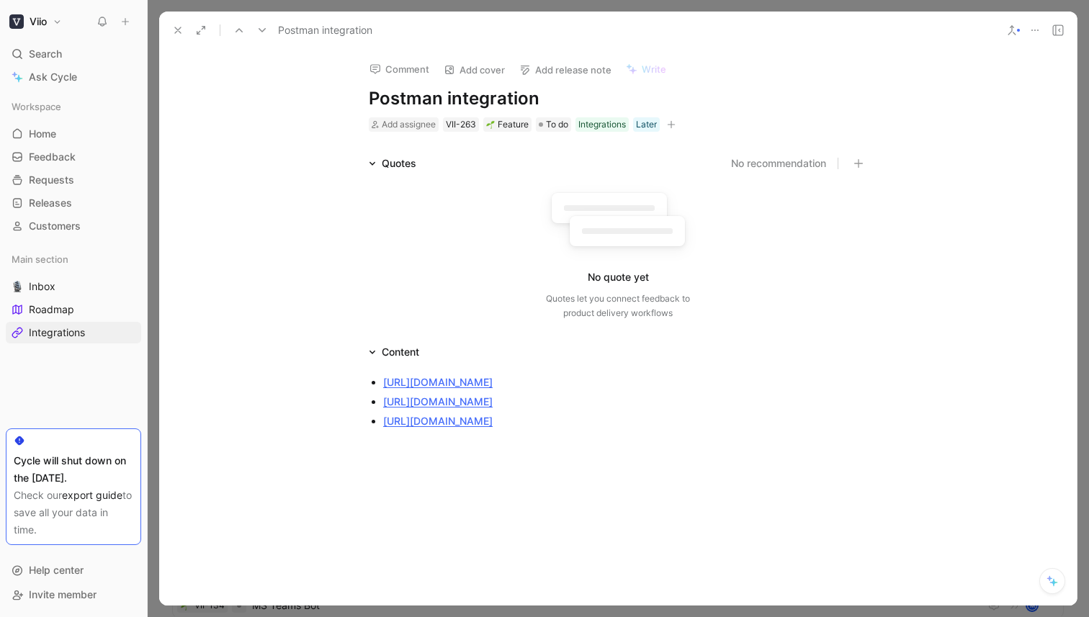
click at [1036, 36] on button at bounding box center [1035, 30] width 20 height 20
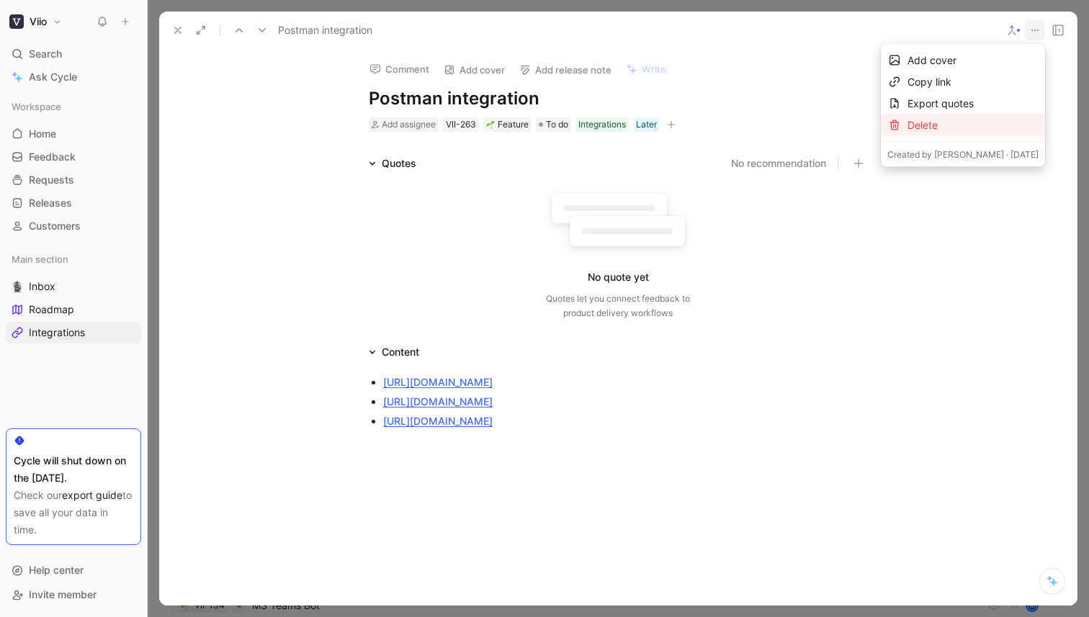
click at [981, 128] on div "Delete" at bounding box center [972, 125] width 131 height 17
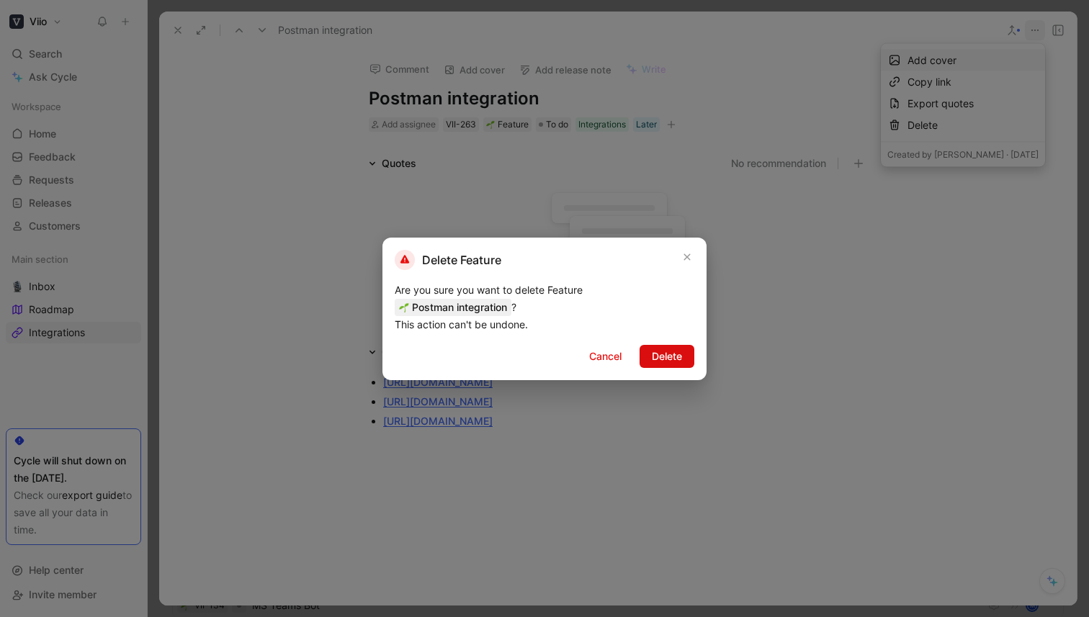
click at [660, 356] on span "Delete" at bounding box center [667, 356] width 30 height 17
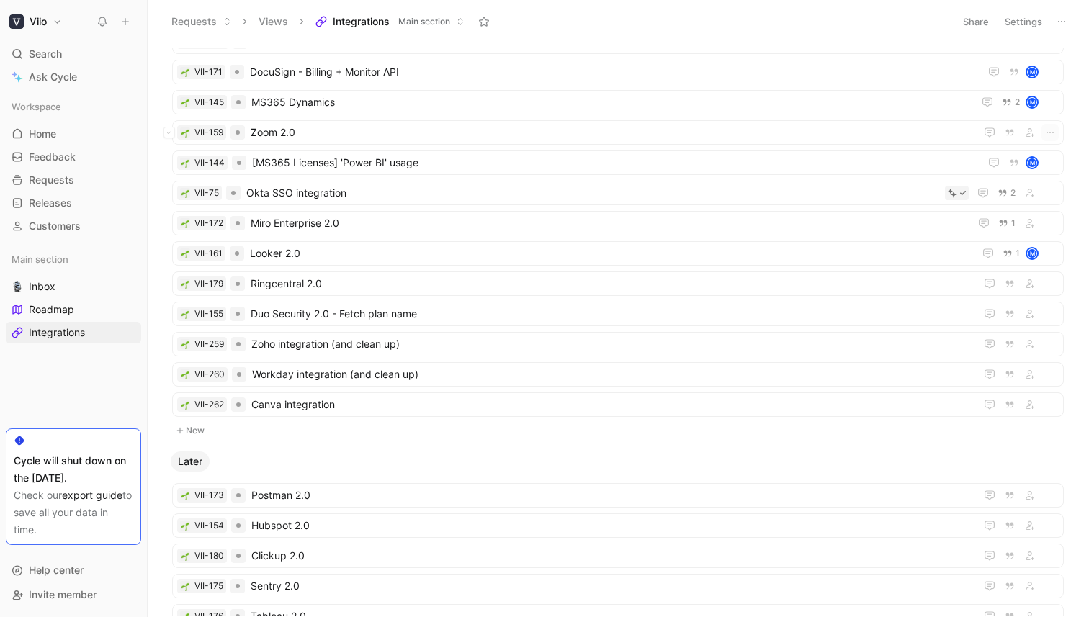
scroll to position [596, 0]
